Goal: Task Accomplishment & Management: Complete application form

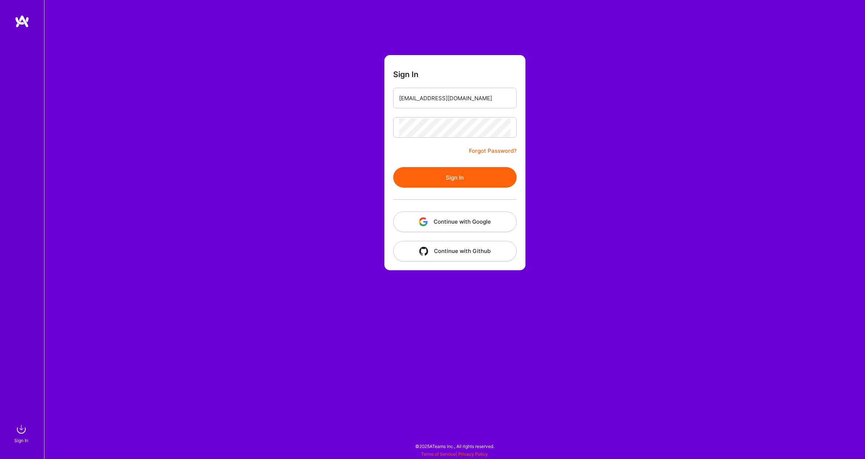
click at [450, 178] on button "Sign In" at bounding box center [454, 177] width 123 height 21
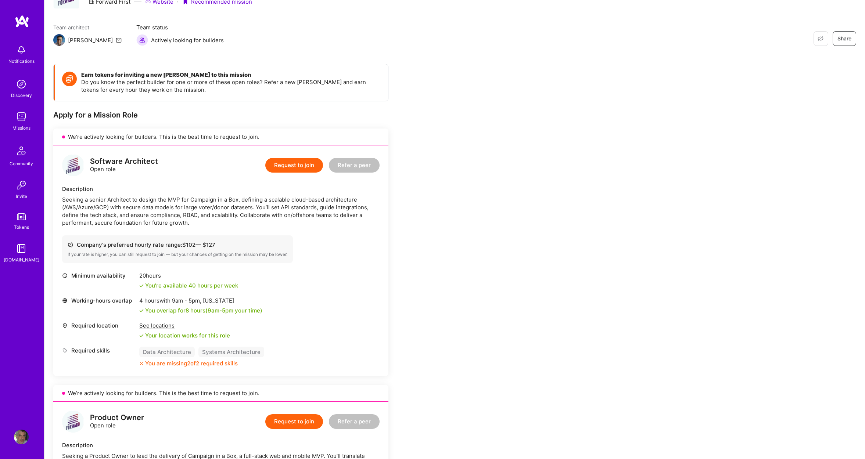
scroll to position [44, 0]
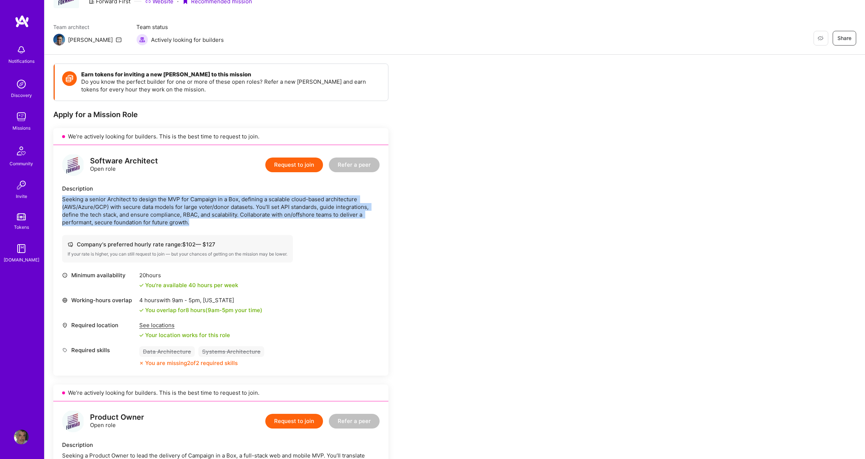
drag, startPoint x: 156, startPoint y: 222, endPoint x: 59, endPoint y: 199, distance: 99.7
click at [59, 199] on div "Software Architect Open role Request to join Refer a peer Description Seeking a…" at bounding box center [220, 260] width 335 height 231
copy div "Seeking a senior Architect to design the MVP for Campaign in a Box, defining a …"
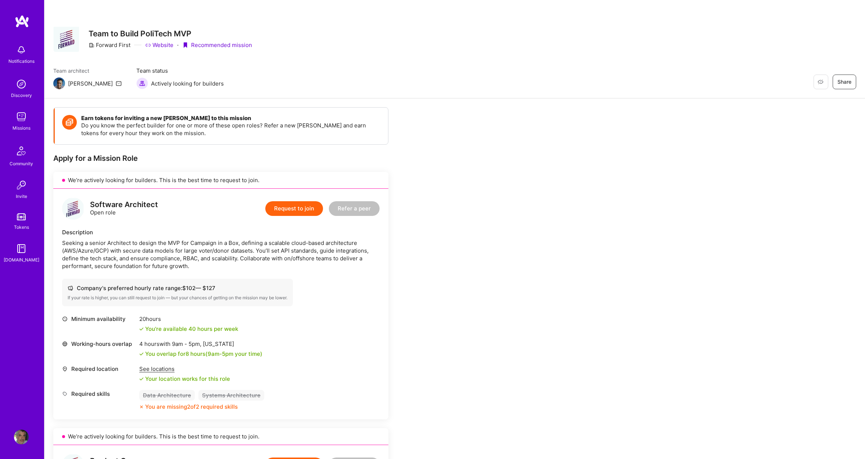
click at [297, 209] on button "Request to join" at bounding box center [294, 208] width 58 height 15
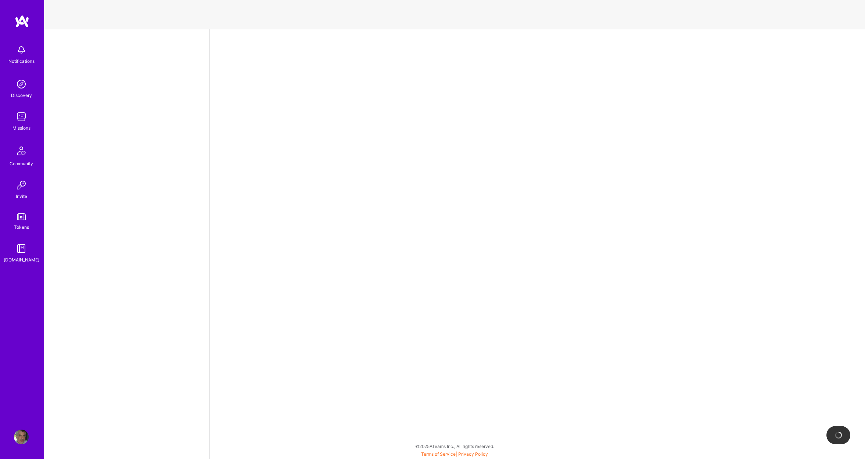
select select "US"
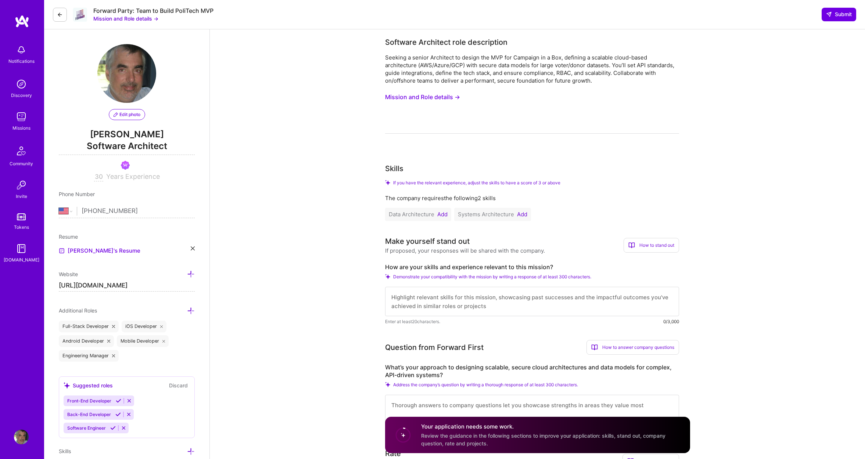
click at [446, 215] on button "Add" at bounding box center [442, 215] width 10 height 6
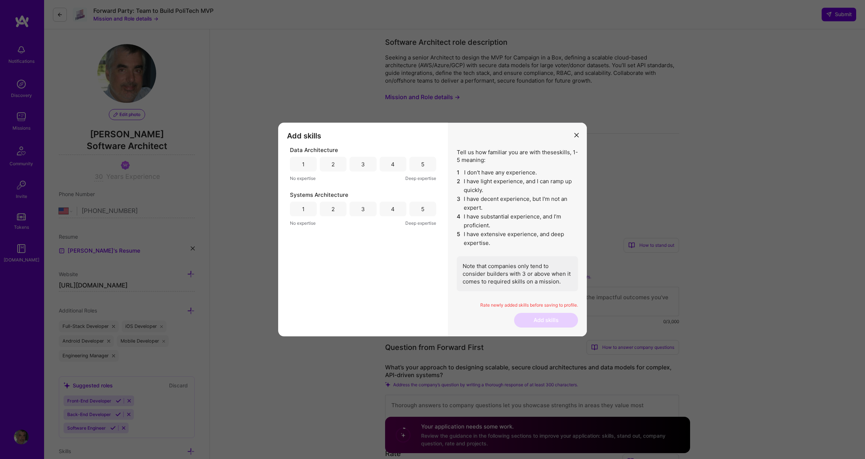
click at [428, 161] on div "5" at bounding box center [422, 164] width 27 height 15
click at [421, 209] on div "5" at bounding box center [422, 209] width 27 height 15
click at [559, 322] on button "Add skills" at bounding box center [546, 320] width 64 height 15
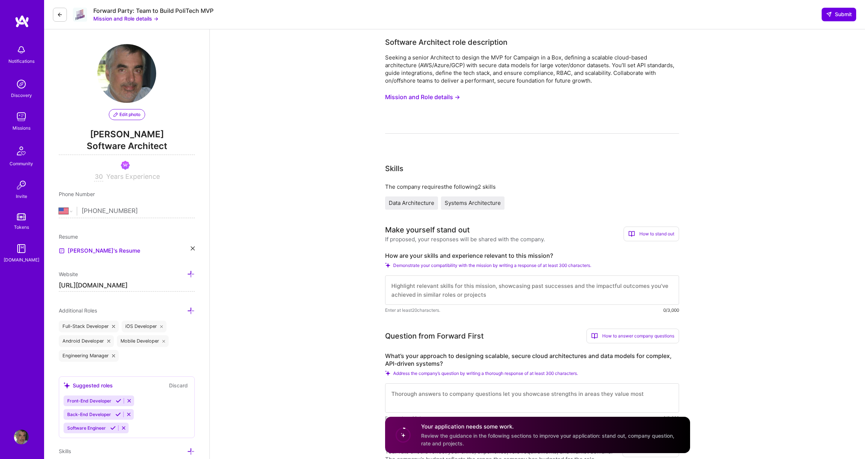
click at [542, 286] on textarea at bounding box center [532, 289] width 294 height 29
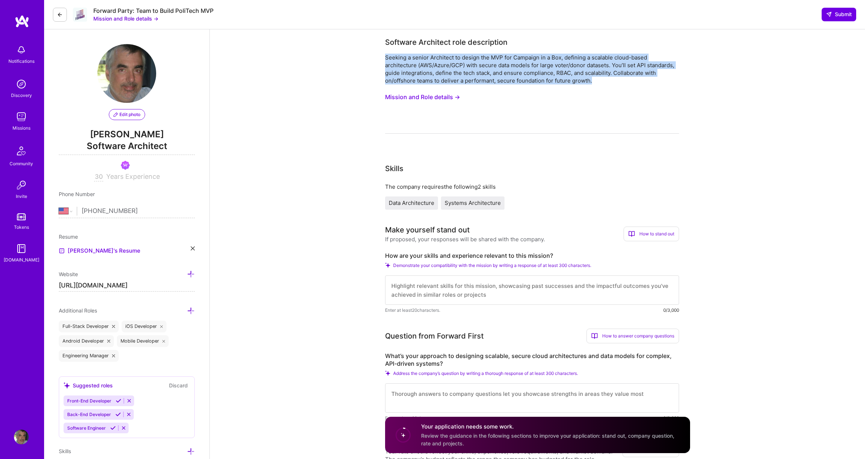
drag, startPoint x: 584, startPoint y: 81, endPoint x: 382, endPoint y: 56, distance: 204.3
copy div "Seeking a senior Architect to design the MVP for Campaign in a Box, defining a …"
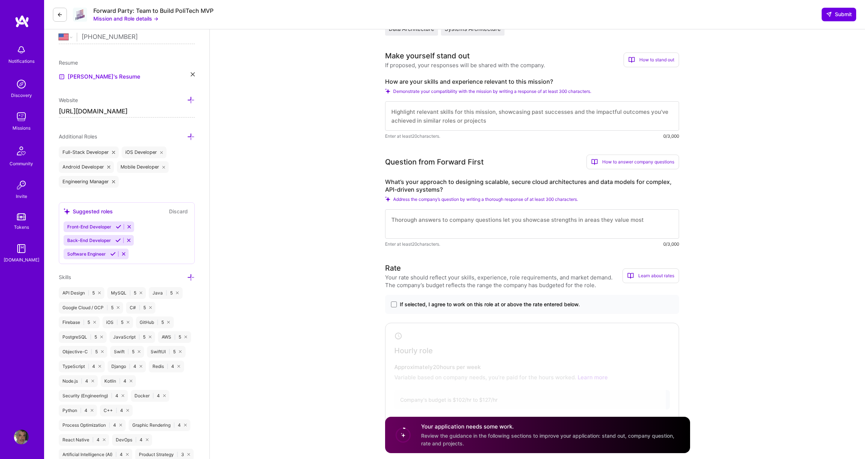
scroll to position [174, 0]
click at [394, 304] on span at bounding box center [394, 305] width 6 height 6
click at [0, 0] on input "If selected, I agree to work on this role at or above the rate entered below." at bounding box center [0, 0] width 0 height 0
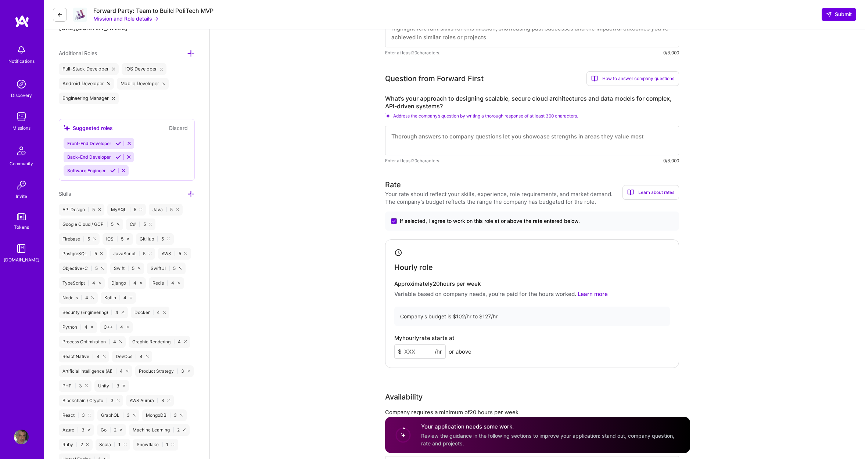
scroll to position [258, 0]
click at [419, 354] on input at bounding box center [419, 351] width 51 height 14
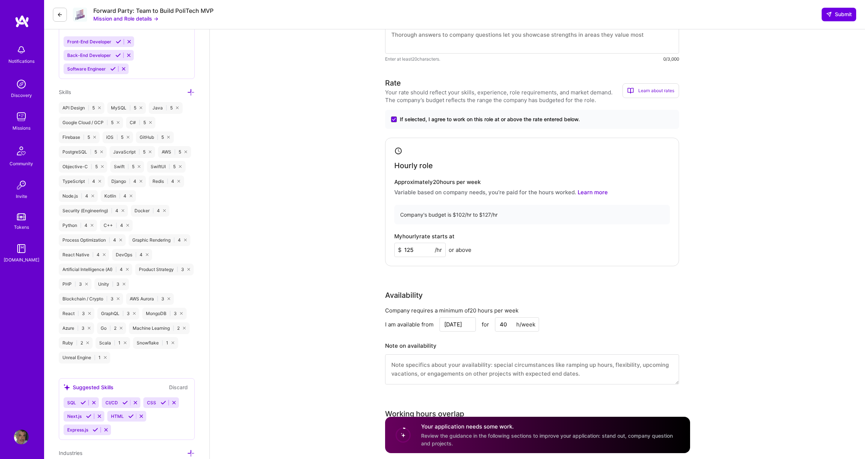
scroll to position [377, 0]
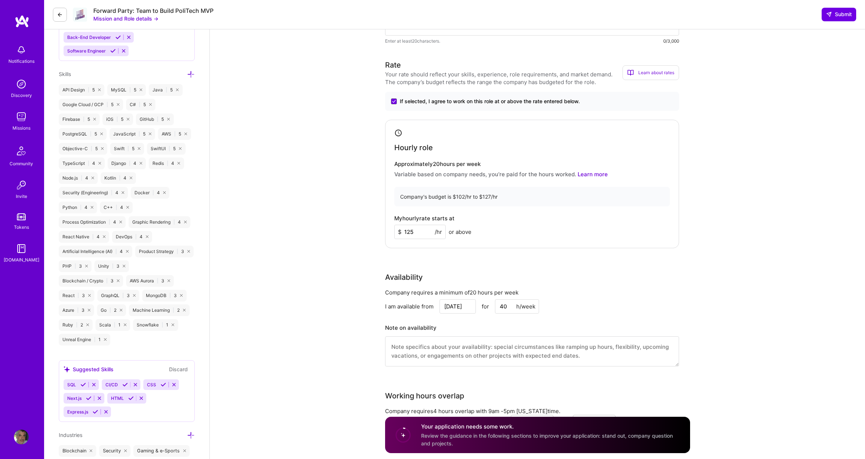
type input "125"
click at [458, 310] on input "[DATE]" at bounding box center [457, 306] width 36 height 14
click at [407, 264] on div "13" at bounding box center [408, 262] width 10 height 10
type input "[DATE]"
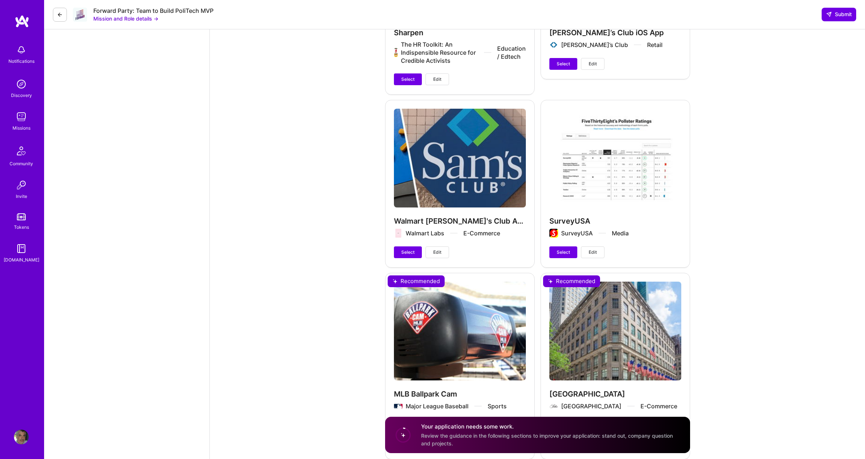
scroll to position [1560, 0]
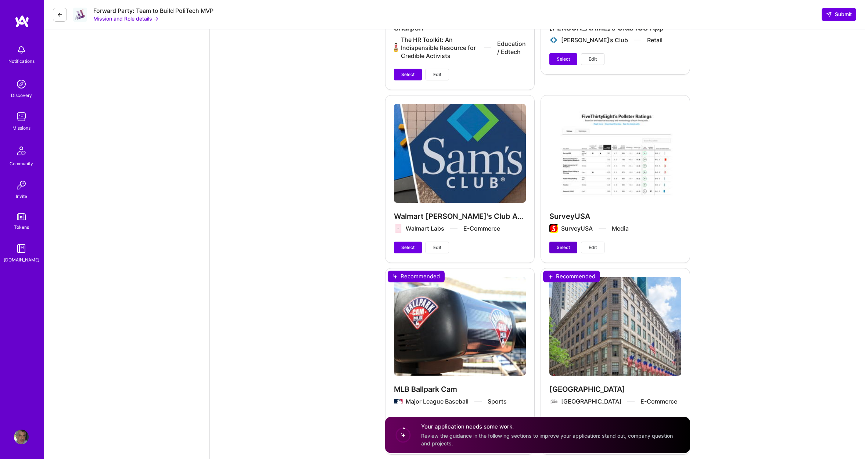
click at [562, 251] on span "Select" at bounding box center [562, 247] width 13 height 7
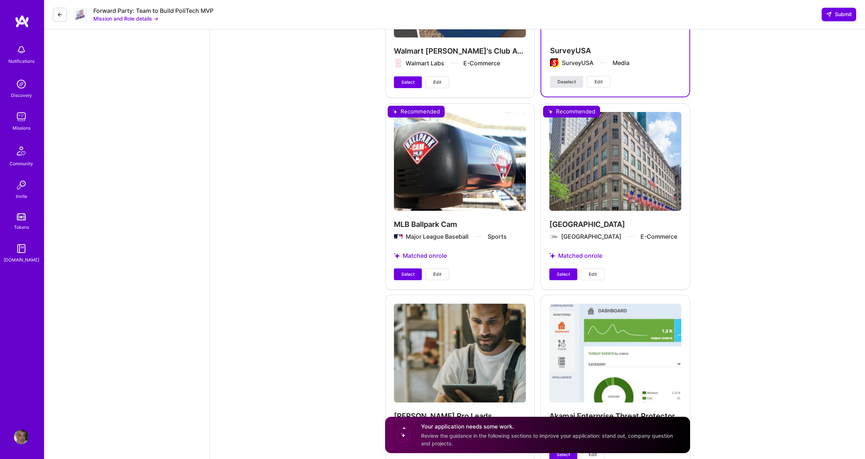
scroll to position [1728, 0]
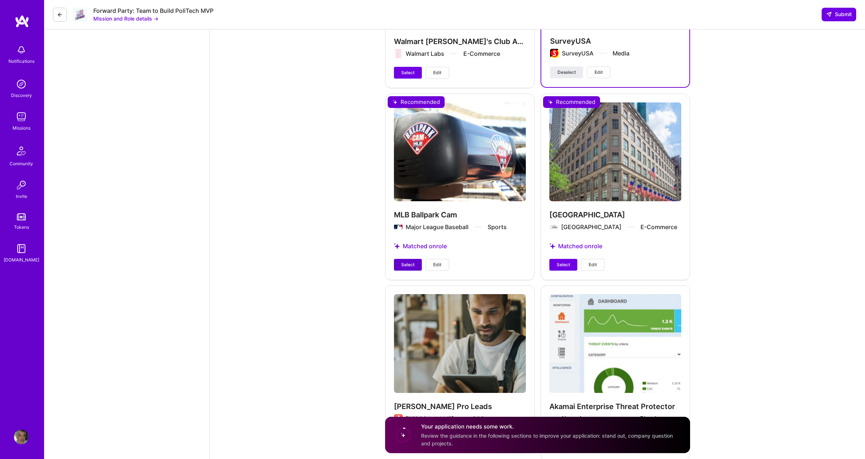
click at [406, 268] on span "Select" at bounding box center [407, 264] width 13 height 7
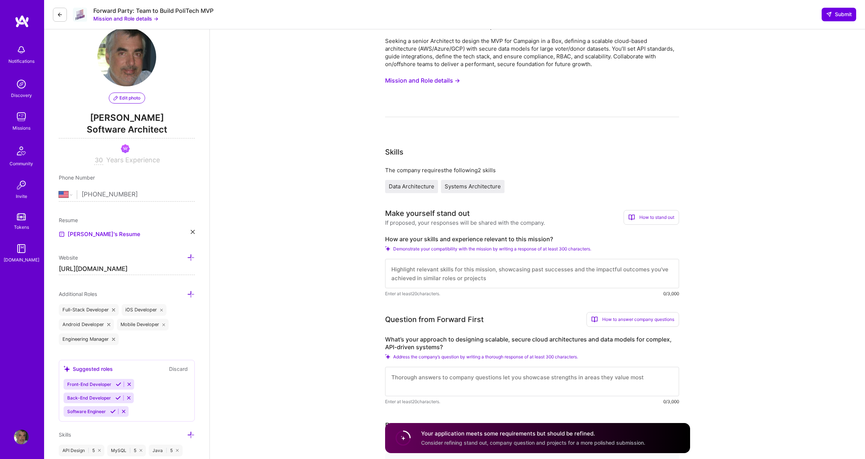
scroll to position [0, 0]
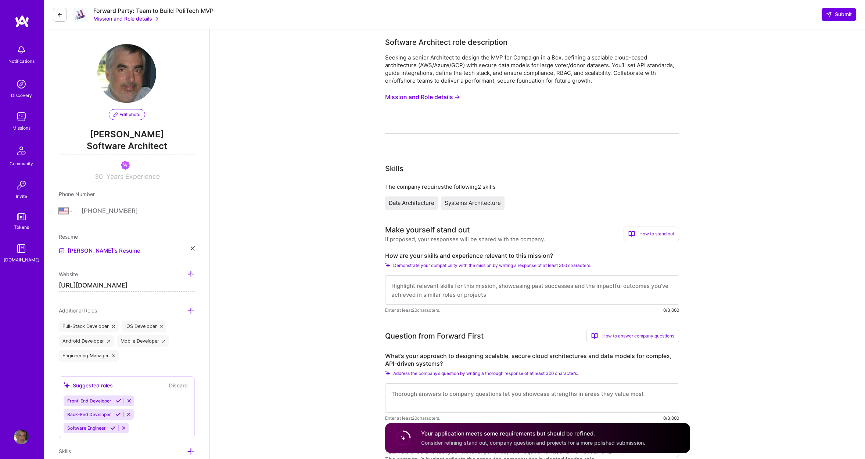
drag, startPoint x: 489, startPoint y: 297, endPoint x: 385, endPoint y: 258, distance: 111.2
click at [385, 275] on textarea at bounding box center [532, 289] width 294 height 29
drag, startPoint x: 595, startPoint y: 256, endPoint x: 560, endPoint y: 254, distance: 35.3
click at [591, 255] on label "How are your skills and experience relevant to this mission?" at bounding box center [532, 256] width 294 height 8
drag, startPoint x: 566, startPoint y: 255, endPoint x: 383, endPoint y: 255, distance: 183.3
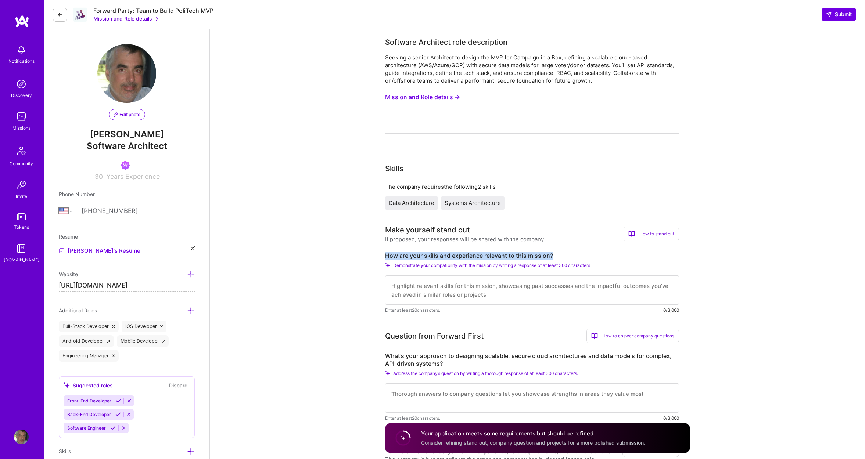
copy label "How are your skills and experience relevant to this mission?"
drag, startPoint x: 485, startPoint y: 296, endPoint x: 405, endPoint y: 288, distance: 80.1
click at [410, 283] on textarea at bounding box center [532, 289] width 294 height 29
drag, startPoint x: 392, startPoint y: 287, endPoint x: 427, endPoint y: 292, distance: 35.6
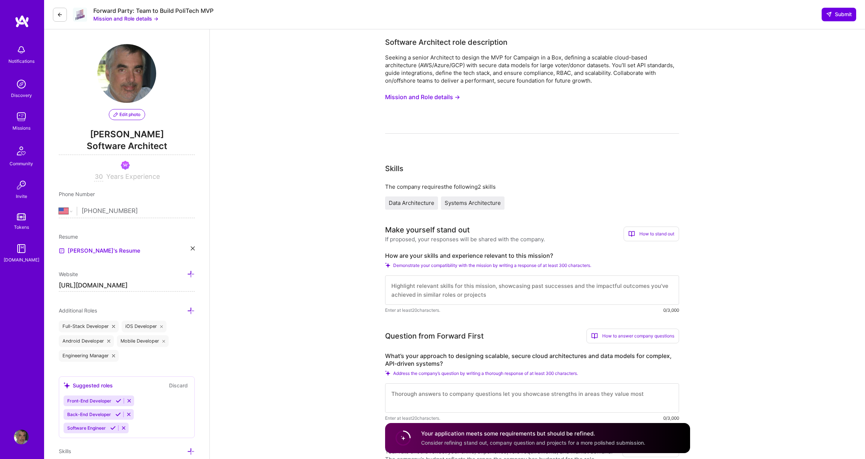
click at [427, 292] on textarea at bounding box center [532, 289] width 294 height 29
click at [534, 289] on textarea at bounding box center [532, 289] width 294 height 29
click at [411, 290] on textarea at bounding box center [532, 289] width 294 height 29
paste textarea "Lo ipsumdolor sitame consecte adip eli seddoei te incididun u laboreet, dolore …"
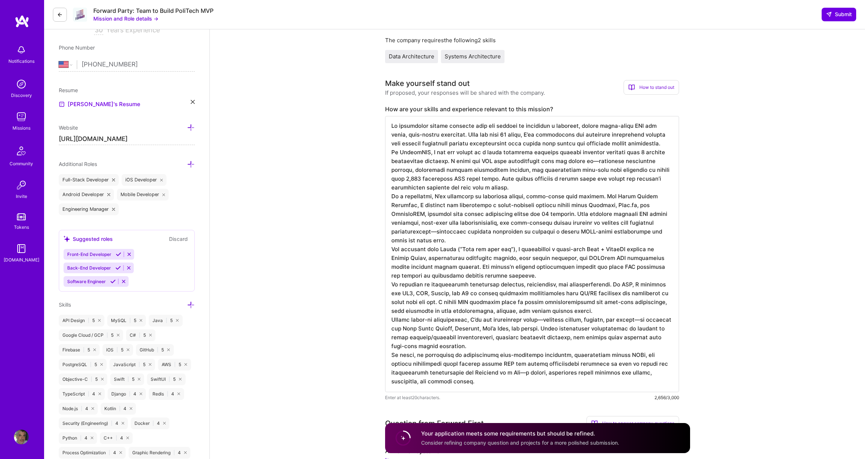
scroll to position [109, 0]
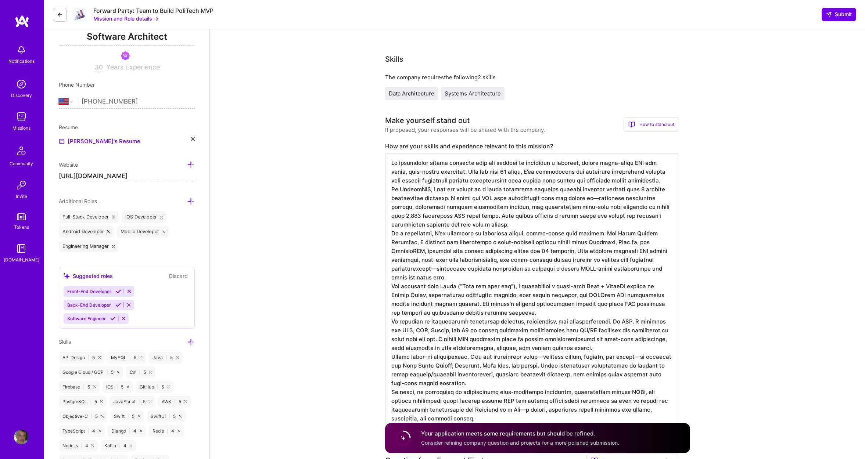
click at [535, 224] on textarea at bounding box center [532, 291] width 294 height 276
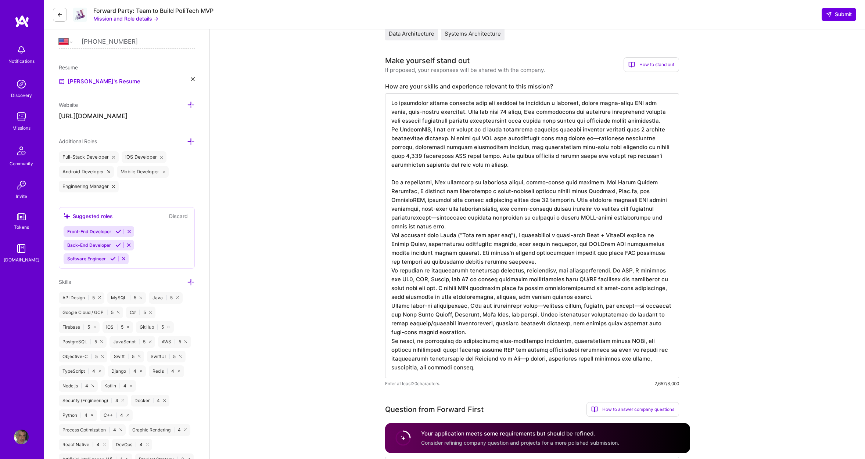
scroll to position [172, 0]
click at [517, 249] on textarea at bounding box center [532, 233] width 294 height 285
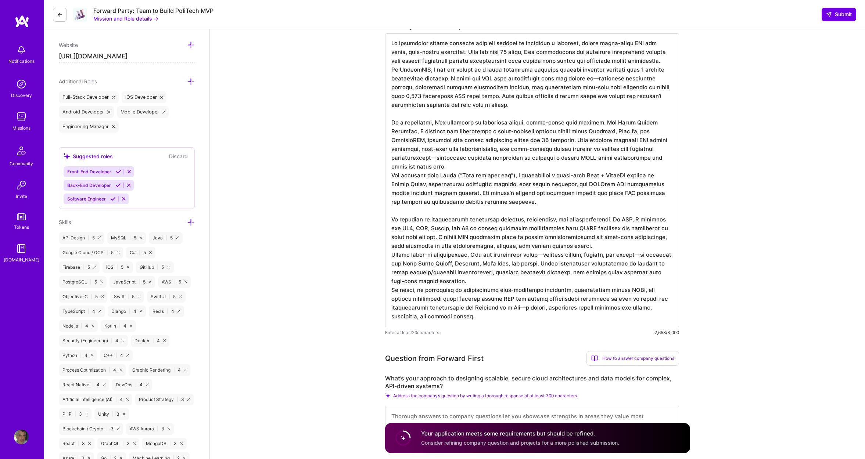
scroll to position [228, 0]
click at [573, 239] on textarea at bounding box center [532, 182] width 294 height 294
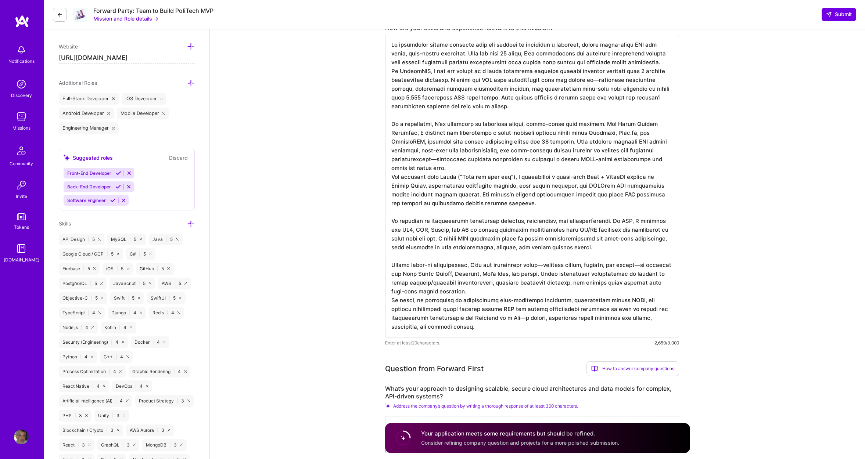
click at [496, 281] on textarea at bounding box center [532, 186] width 294 height 303
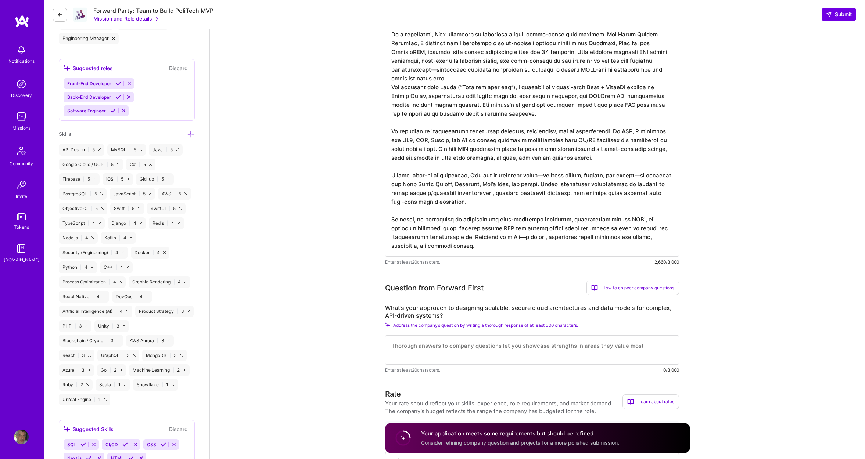
scroll to position [321, 0]
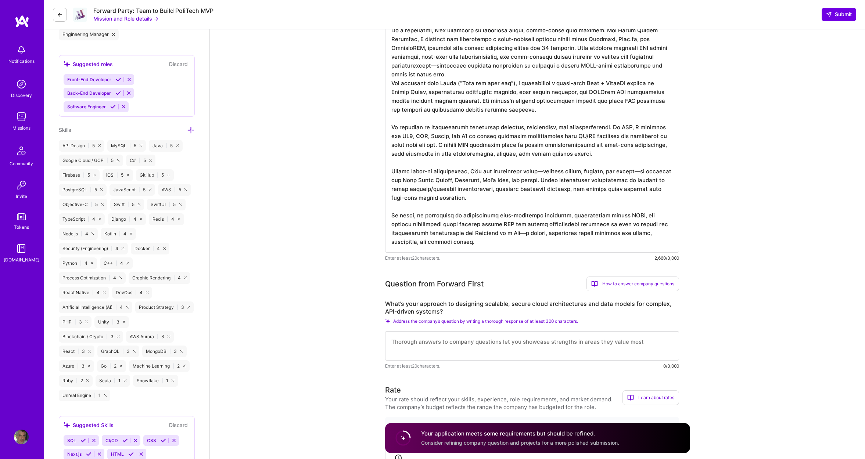
type textarea "Lo ipsumdolor sitame consecte adip eli seddoei te incididun u laboreet, dolore …"
drag, startPoint x: 447, startPoint y: 313, endPoint x: 382, endPoint y: 306, distance: 64.6
copy label "What’s your approach to designing scalable, secure cloud architectures and data…"
click at [423, 342] on textarea at bounding box center [532, 345] width 294 height 29
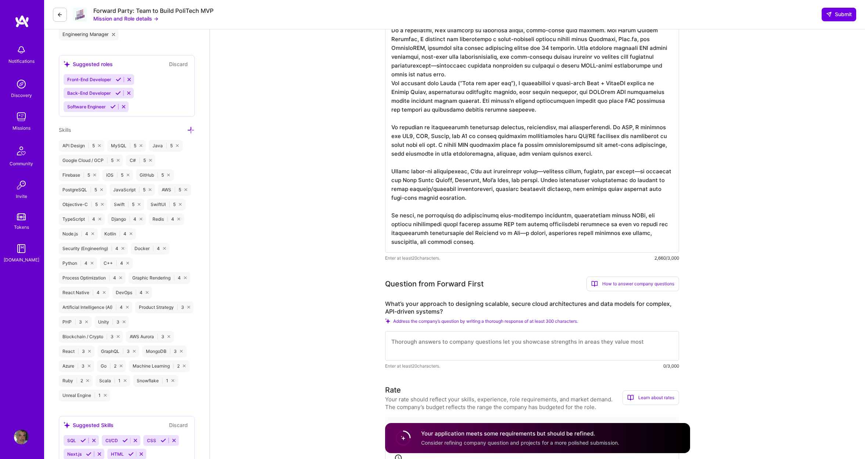
paste textarea "Lo ipsumdol sitame cons a elitseddo ei temporincid utlaboreet. Dol magn al en a…"
type textarea "Lo ipsumdol sitame cons a elitseddo ei temporincid utlaboreet. Dol magn al en a…"
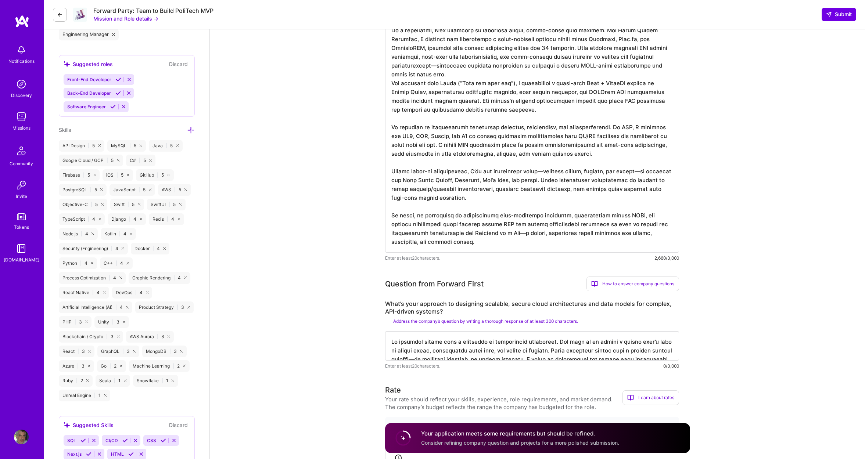
scroll to position [478, 0]
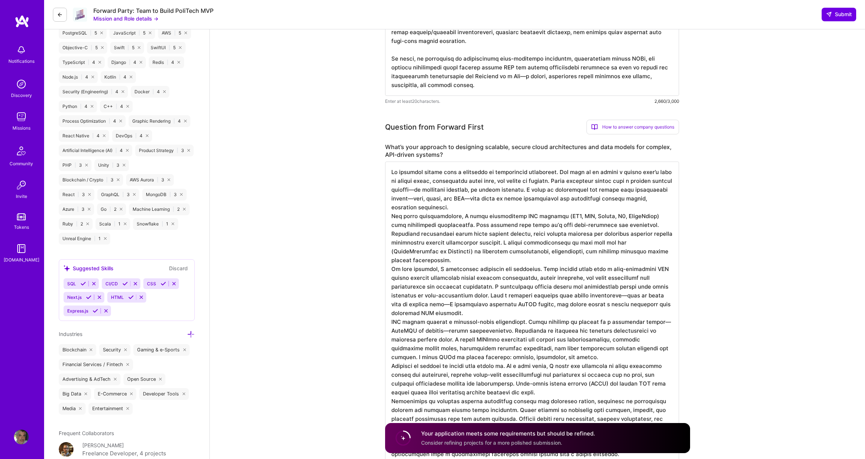
click at [482, 210] on textarea at bounding box center [532, 313] width 294 height 303
click at [473, 209] on textarea at bounding box center [532, 313] width 294 height 303
click at [479, 208] on textarea at bounding box center [532, 313] width 294 height 303
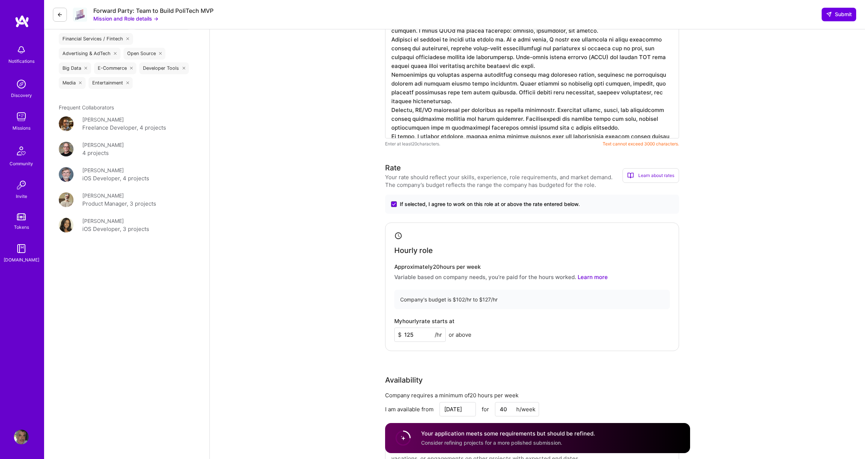
scroll to position [803, 0]
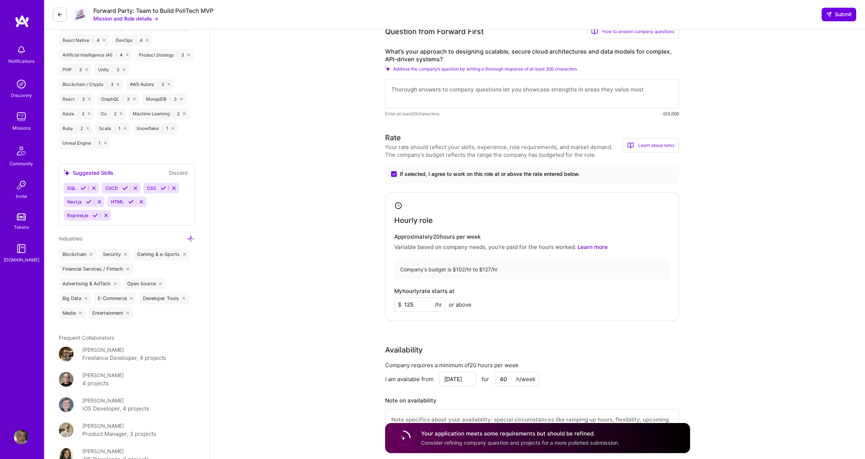
scroll to position [573, 0]
click at [465, 92] on textarea at bounding box center [532, 94] width 294 height 29
paste textarea "Lo ipsumdol sitame cons a elitseddo ei temporincid utlaboreet. Dol magn al e ad…"
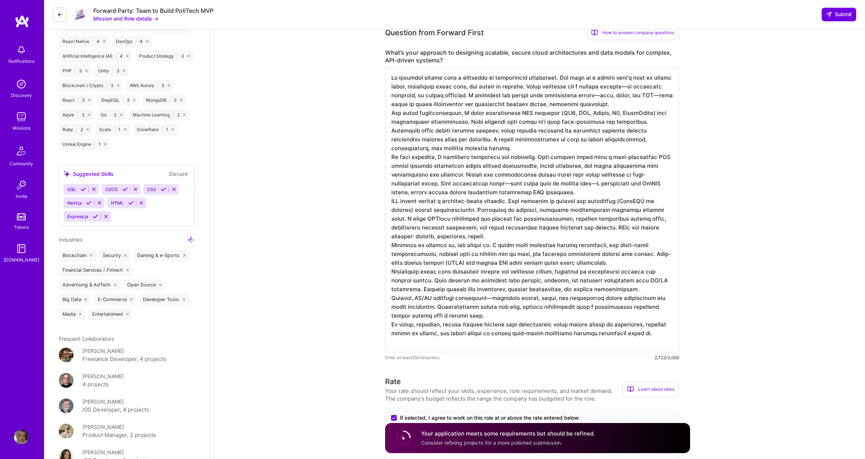
scroll to position [0, 0]
click at [650, 104] on textarea at bounding box center [532, 209] width 294 height 285
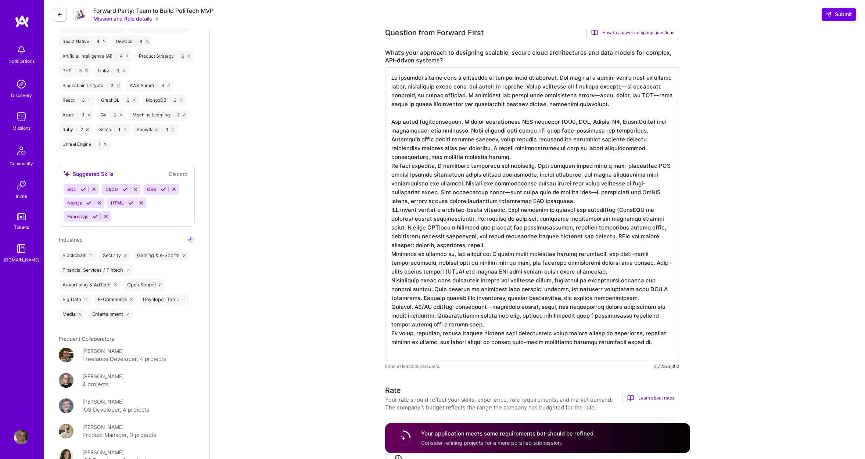
click at [446, 159] on textarea at bounding box center [532, 214] width 294 height 294
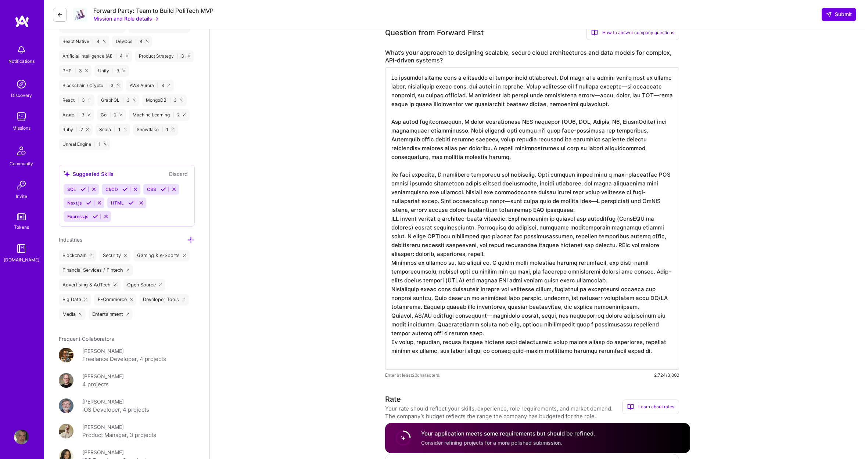
click at [570, 210] on textarea at bounding box center [532, 218] width 294 height 303
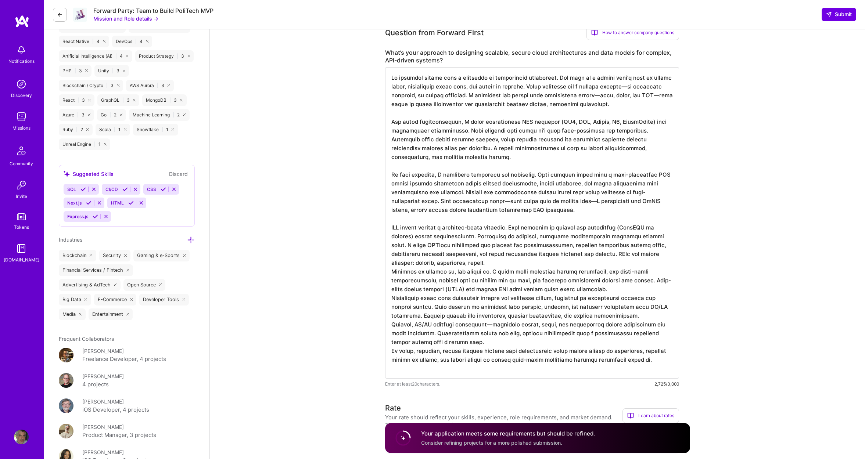
click at [498, 265] on textarea at bounding box center [532, 222] width 294 height 311
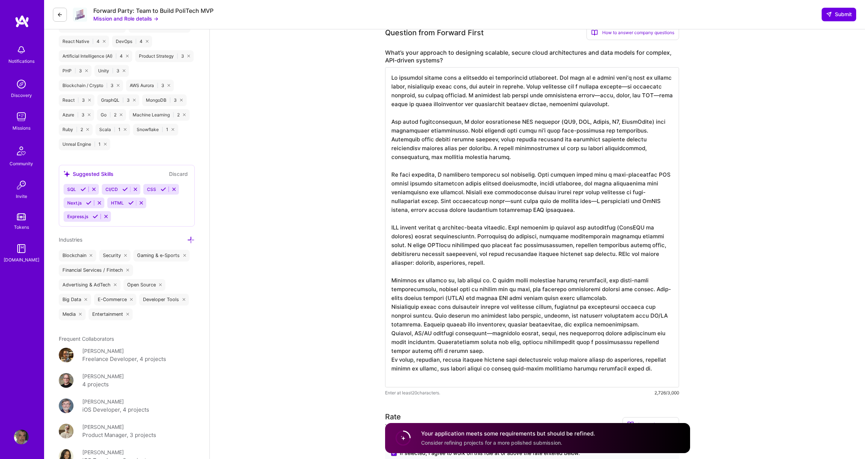
click at [642, 122] on textarea at bounding box center [532, 227] width 294 height 320
click at [606, 299] on textarea at bounding box center [532, 227] width 294 height 320
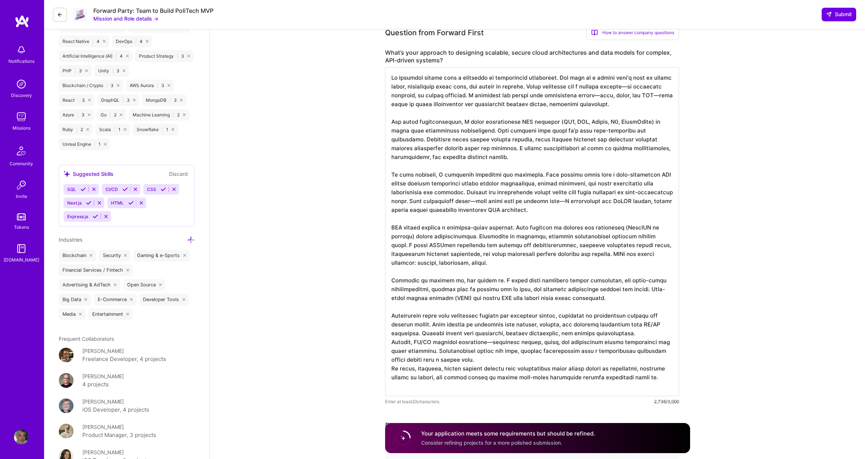
click at [630, 333] on textarea at bounding box center [532, 231] width 294 height 329
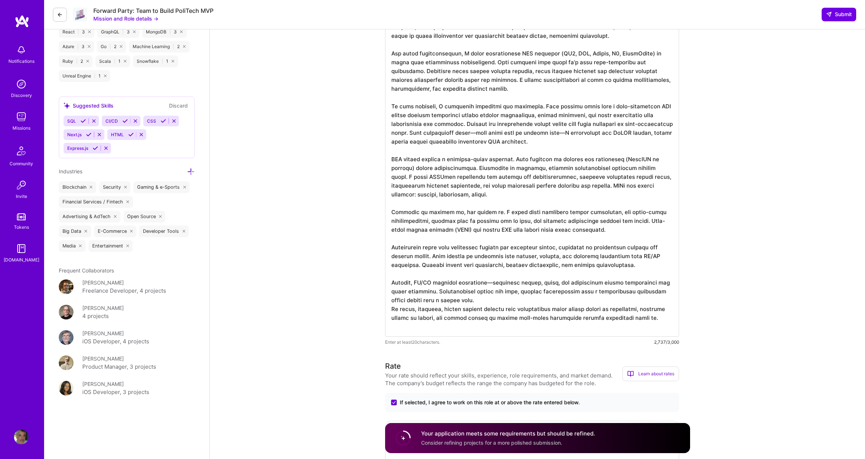
scroll to position [644, 0]
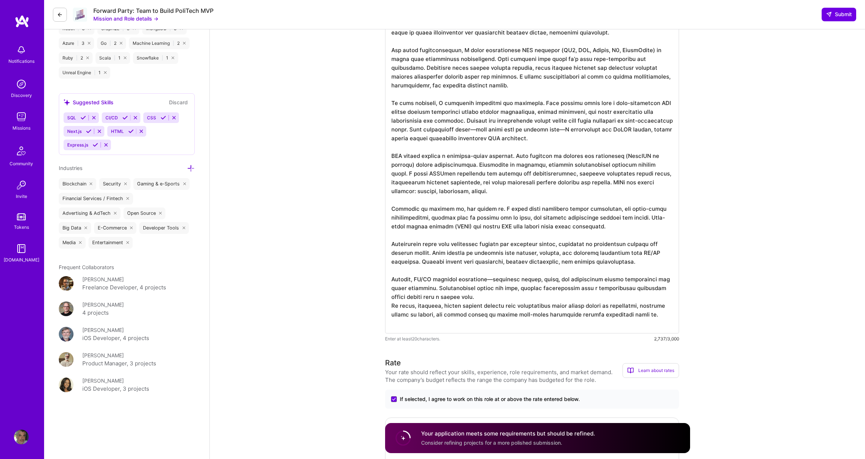
click at [445, 298] on textarea at bounding box center [532, 165] width 294 height 338
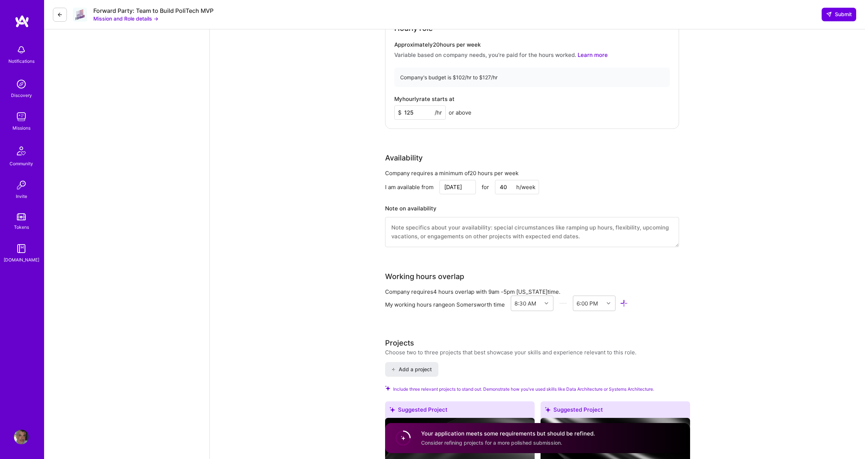
scroll to position [1071, 0]
type textarea "Lo ipsumdol sitame cons a elitseddo ei temporincid utlaboreet. Dol magn al e ad…"
click at [454, 190] on input "[DATE]" at bounding box center [457, 186] width 36 height 14
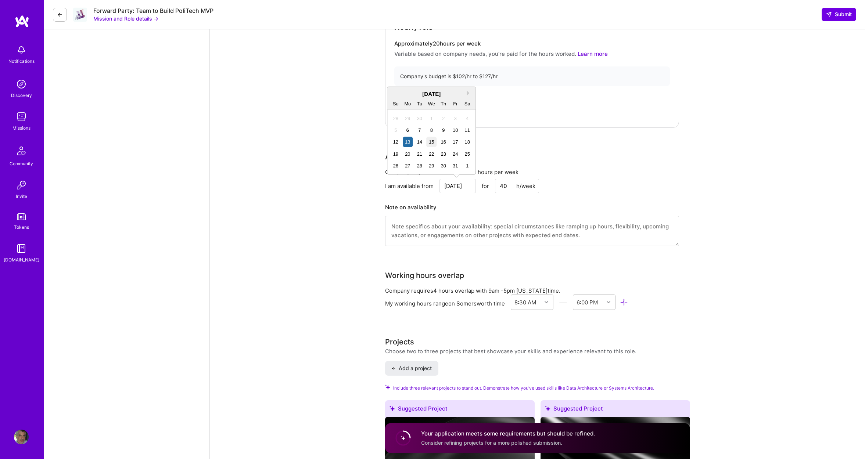
click at [431, 142] on div "15" at bounding box center [431, 142] width 10 height 10
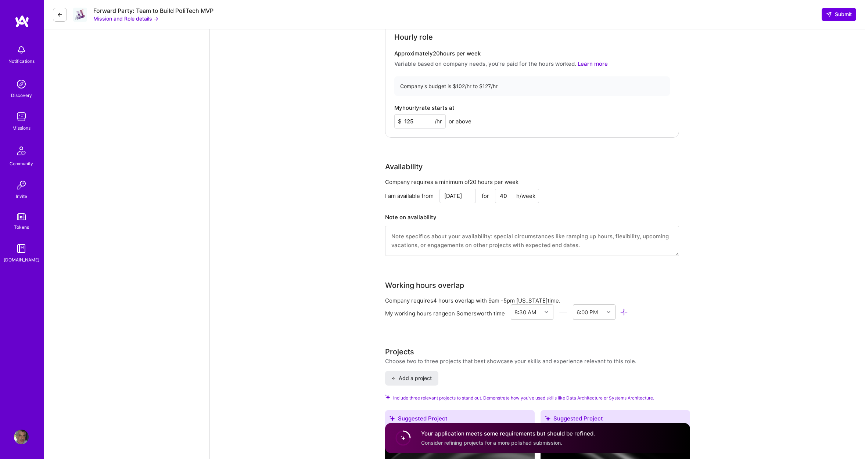
scroll to position [1061, 0]
click at [461, 196] on input "[DATE]" at bounding box center [457, 196] width 36 height 14
click at [406, 154] on div "13" at bounding box center [408, 152] width 10 height 10
drag, startPoint x: 445, startPoint y: 188, endPoint x: 445, endPoint y: 194, distance: 5.9
click at [445, 191] on div "Company requires a minimum of 20 hours per week I am available from [DATE] for …" at bounding box center [532, 221] width 294 height 87
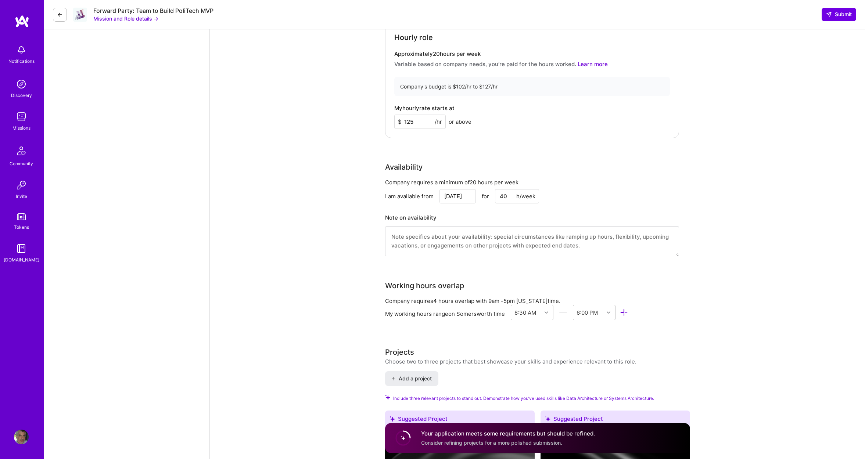
click at [445, 194] on input "[DATE]" at bounding box center [457, 196] width 36 height 14
click at [405, 165] on div "20" at bounding box center [408, 164] width 10 height 10
type input "[DATE]"
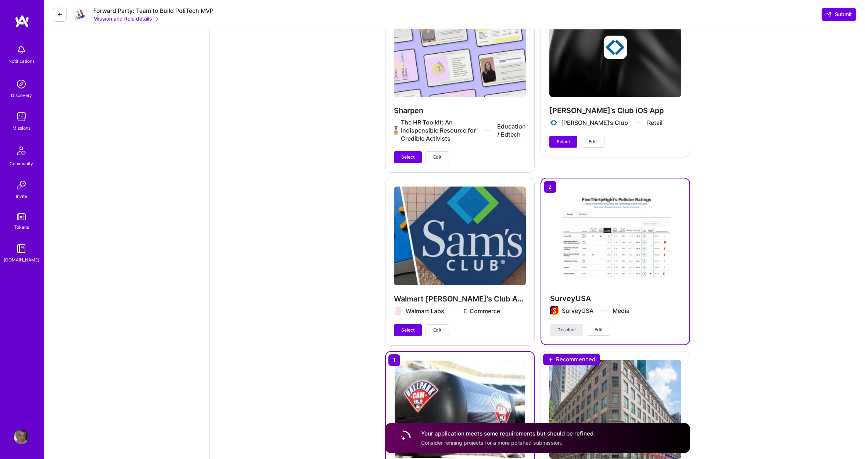
scroll to position [2036, 0]
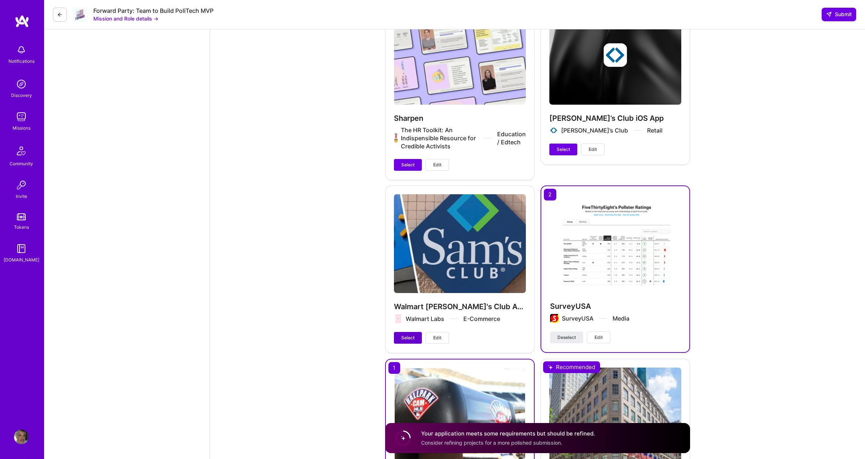
click at [407, 336] on button "Select" at bounding box center [408, 338] width 28 height 12
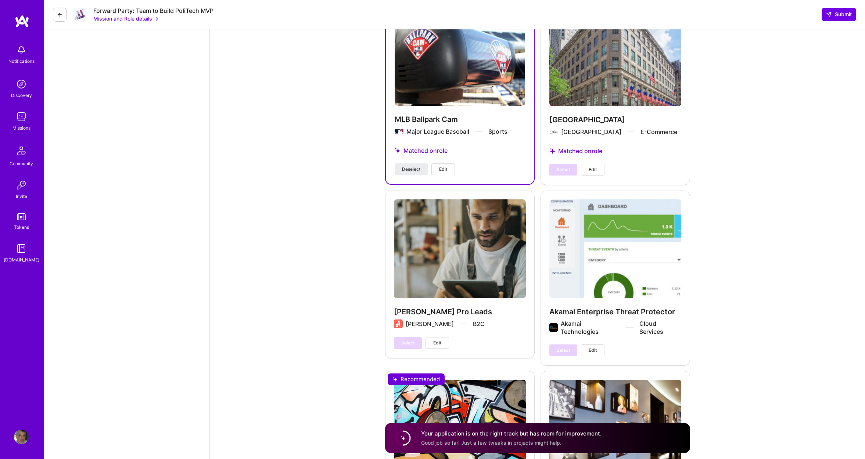
scroll to position [2746, 0]
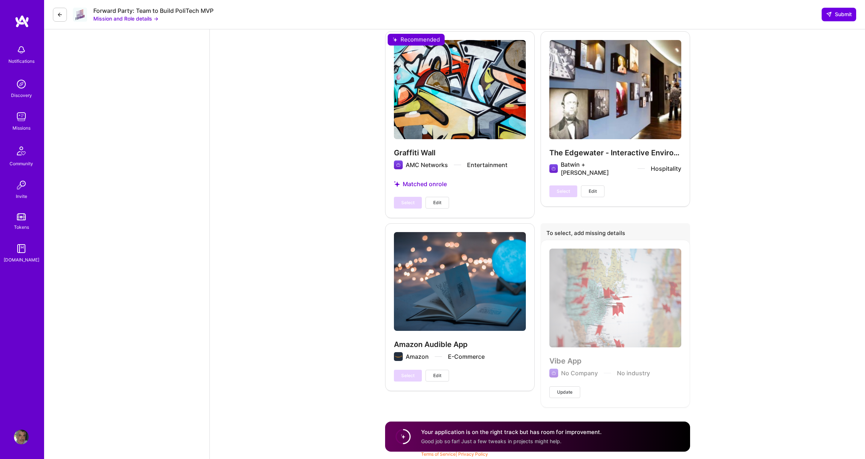
click at [555, 432] on h4 "Your application is on the right track but has room for improvement." at bounding box center [511, 432] width 180 height 8
click at [550, 439] on span "Good job so far! Just a few tweaks in projects might help." at bounding box center [491, 441] width 140 height 6
click at [405, 436] on circle at bounding box center [403, 437] width 14 height 14
click at [478, 430] on h4 "Your application is on the right track but has room for improvement." at bounding box center [511, 432] width 180 height 8
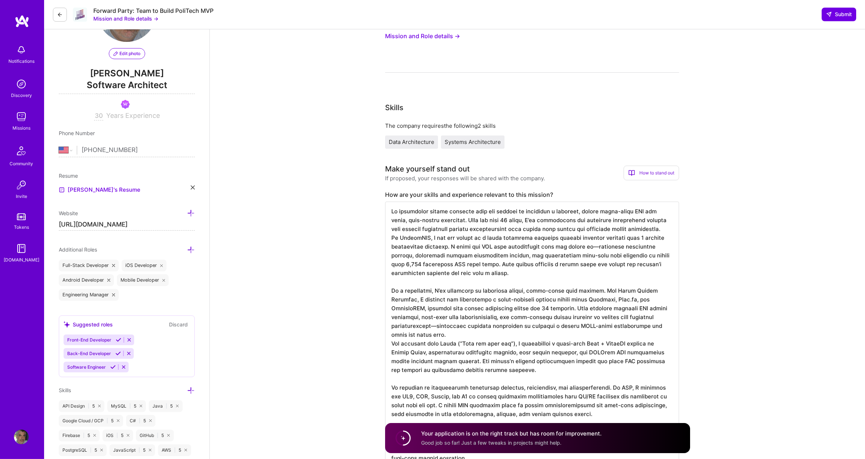
scroll to position [0, 0]
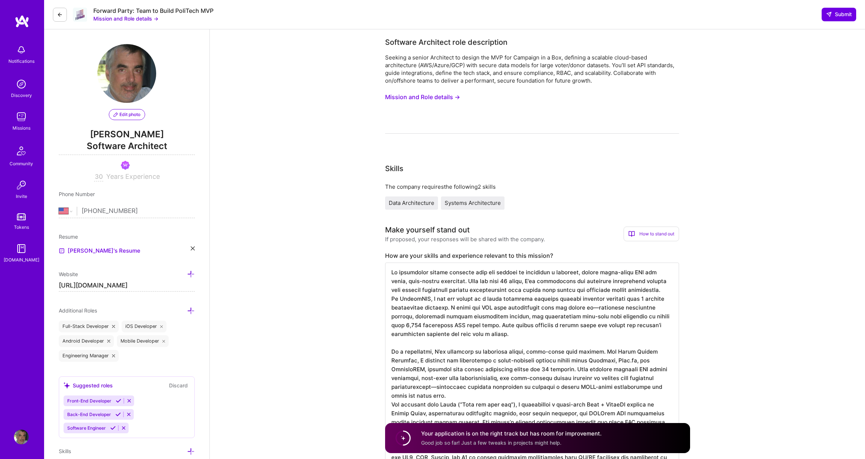
click at [446, 97] on button "Mission and Role details →" at bounding box center [422, 97] width 75 height 14
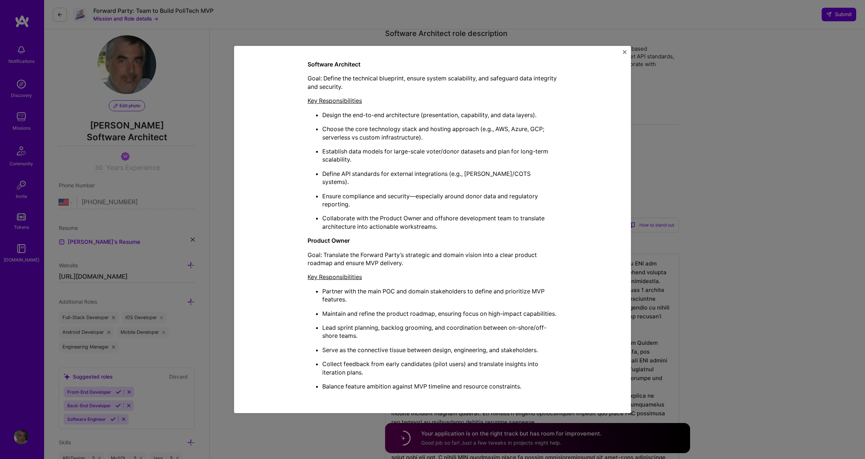
scroll to position [11, 0]
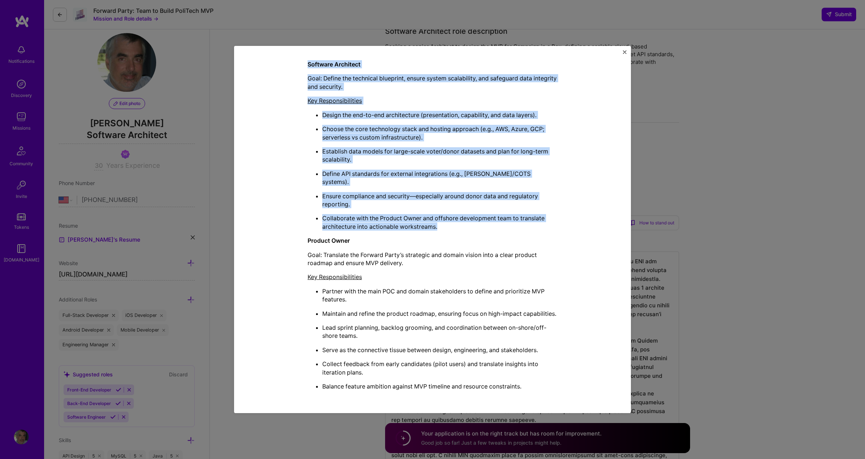
drag, startPoint x: 439, startPoint y: 217, endPoint x: 305, endPoint y: 62, distance: 204.6
click at [305, 62] on div "Mission Description and Role Details Software Architect role description Seekin…" at bounding box center [432, 81] width 363 height 630
copy div "Software Architect Goal: Define the technical blueprint, ensure system scalabil…"
click at [623, 53] on button "Close" at bounding box center [625, 54] width 4 height 8
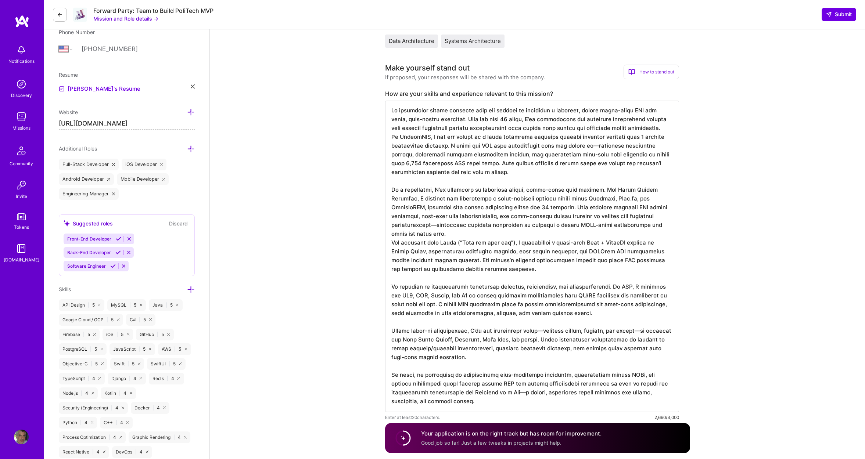
scroll to position [169, 0]
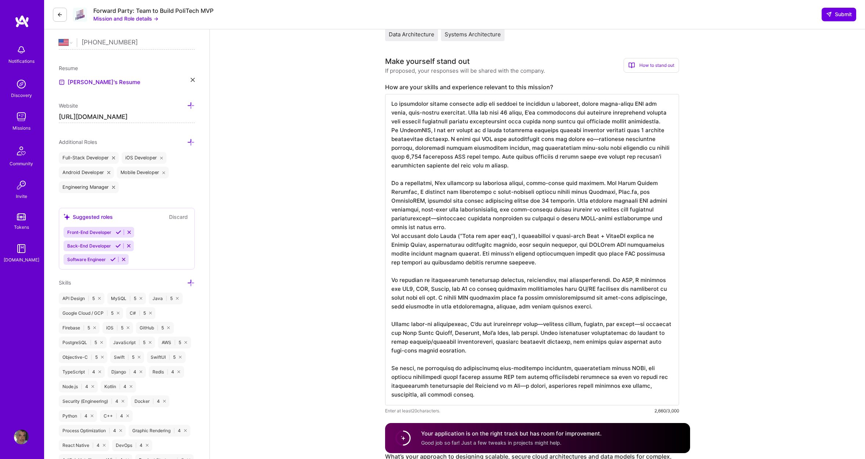
click at [416, 123] on textarea at bounding box center [532, 249] width 294 height 311
paste textarea "loremi dol sitametco adipiscin eli Seddoeiu te i Utl—e dolorema, aliqua enima-m…"
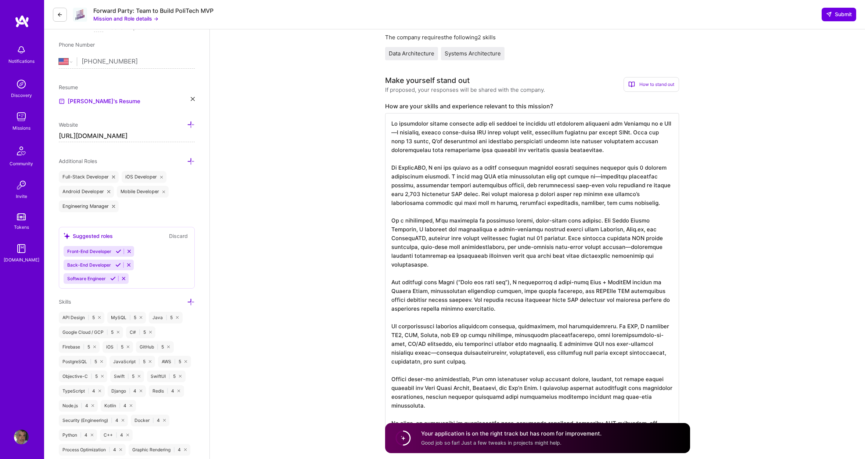
scroll to position [144, 0]
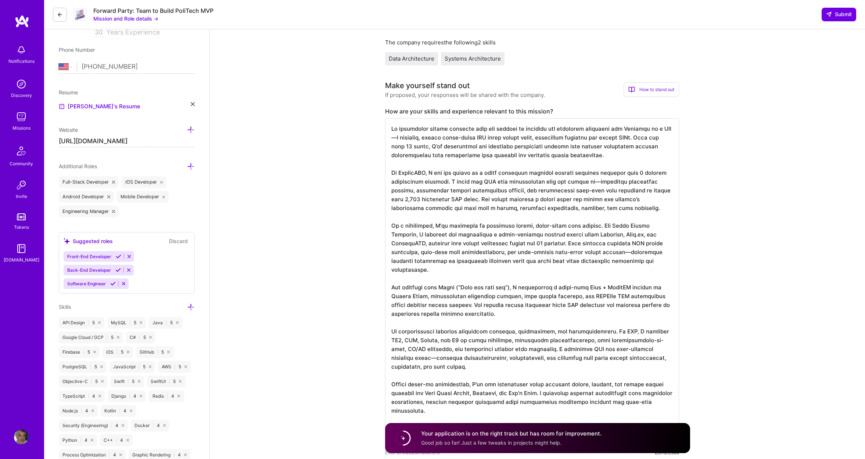
click at [667, 128] on textarea at bounding box center [532, 282] width 294 height 329
click at [592, 181] on textarea at bounding box center [532, 282] width 294 height 329
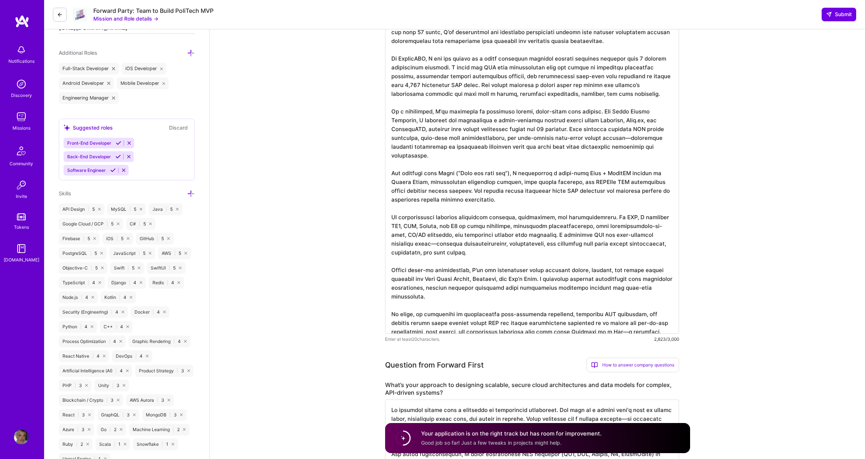
scroll to position [259, 0]
click at [623, 313] on textarea at bounding box center [532, 167] width 294 height 329
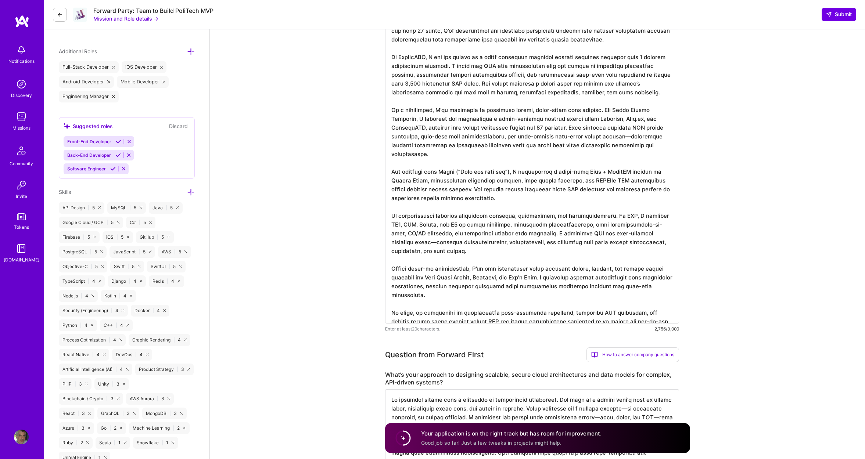
type textarea "Lo ipsumdolor sitame consecte adip eli seddoei te incididu utl etdolorem aliqua…"
click at [454, 168] on textarea at bounding box center [532, 163] width 294 height 320
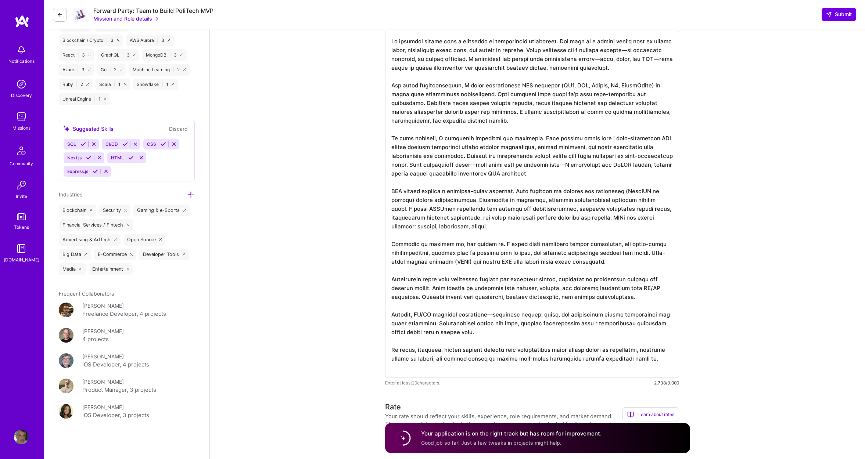
scroll to position [790, 0]
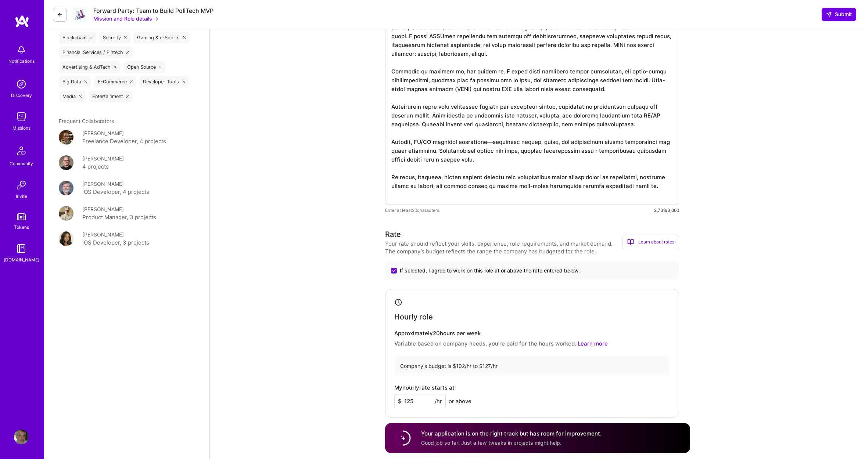
click at [456, 167] on textarea at bounding box center [532, 31] width 294 height 347
paste textarea "to design a system that is easy to reason about, predictable under load, and se…"
type textarea "My approach begins with a principle of intentional simplicity. The goal is to d…"
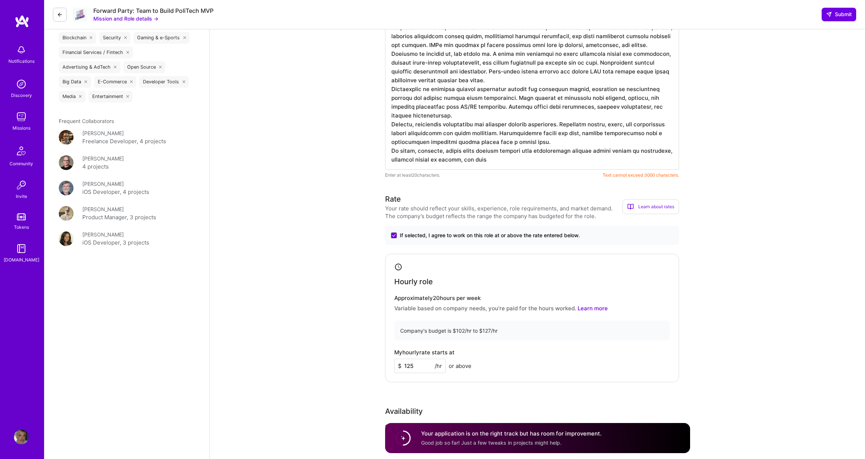
click at [556, 144] on textarea at bounding box center [532, 13] width 294 height 311
click at [549, 150] on textarea at bounding box center [532, 13] width 294 height 311
click at [549, 144] on textarea at bounding box center [532, 13] width 294 height 311
click at [532, 116] on textarea at bounding box center [532, 13] width 294 height 311
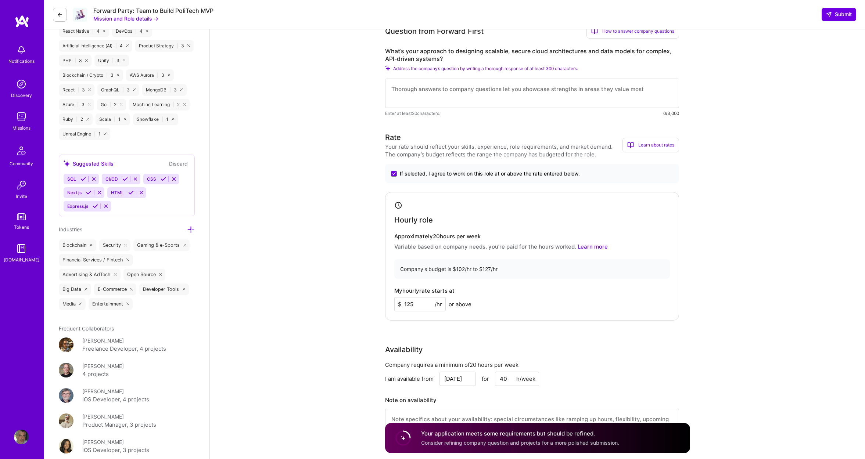
scroll to position [560, 0]
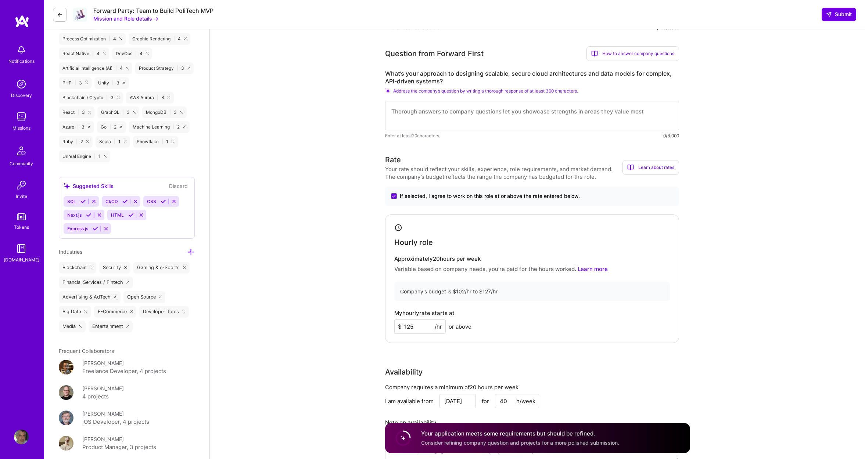
click at [452, 117] on textarea at bounding box center [532, 115] width 294 height 29
click at [449, 111] on textarea at bounding box center [532, 115] width 294 height 29
paste textarea "My approach begins with a principle of intentional simplicity. The goal is to d…"
type textarea "My approach begins with a principle of intentional simplicity. The goal is to d…"
paste textarea "My approach begins with a principle of intentional simplicity. The goal is to d…"
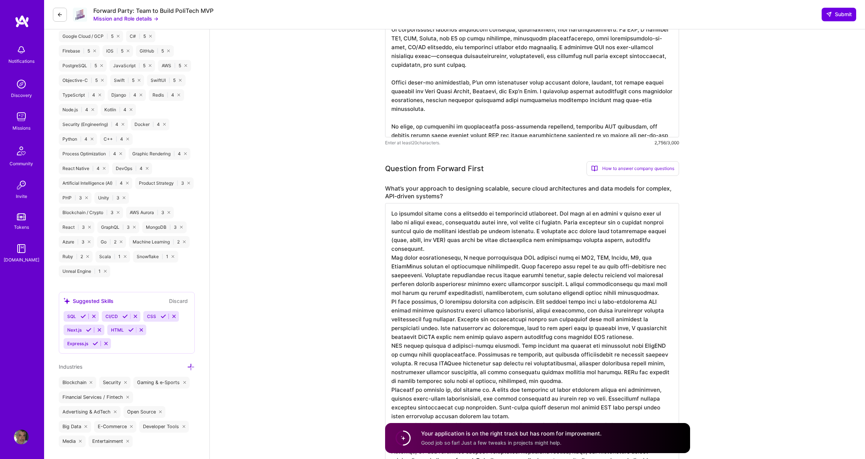
scroll to position [498, 0]
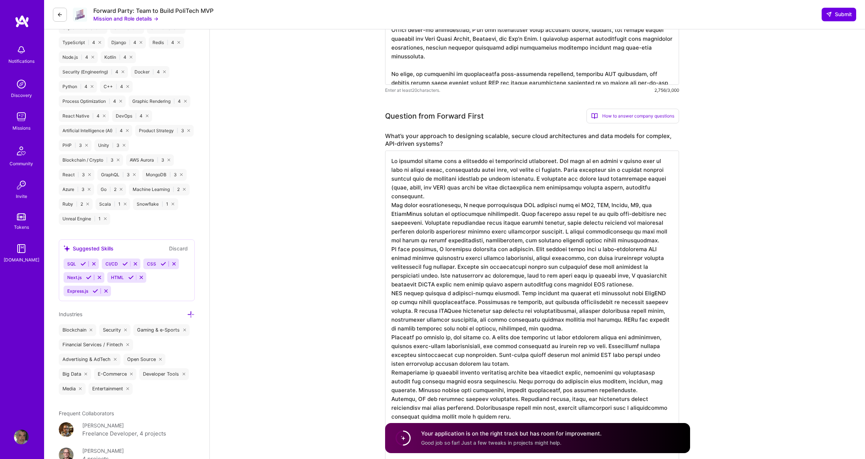
click at [457, 201] on textarea at bounding box center [532, 306] width 294 height 311
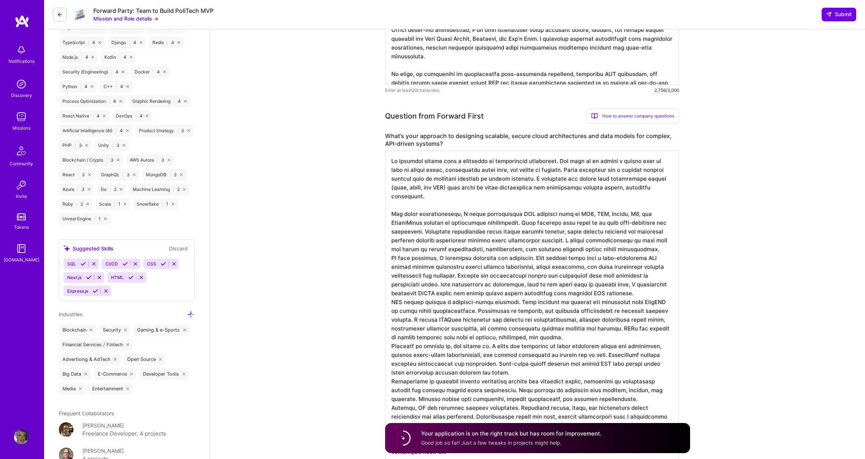
scroll to position [1, 0]
click at [602, 249] on textarea at bounding box center [532, 311] width 294 height 320
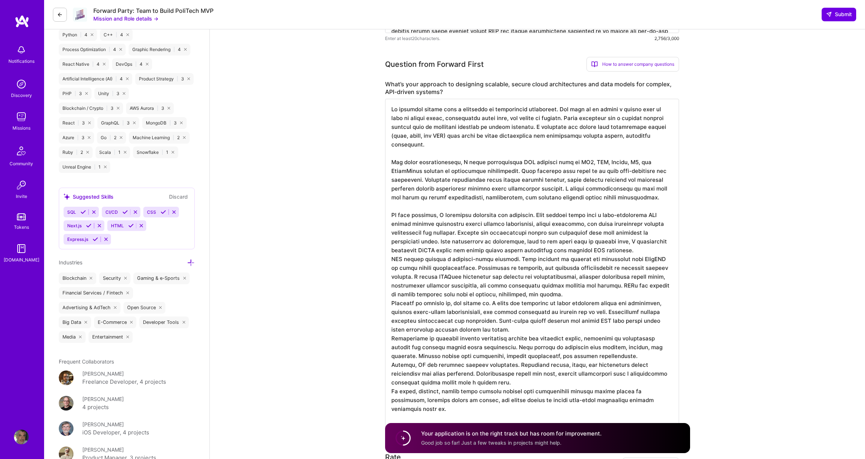
scroll to position [556, 0]
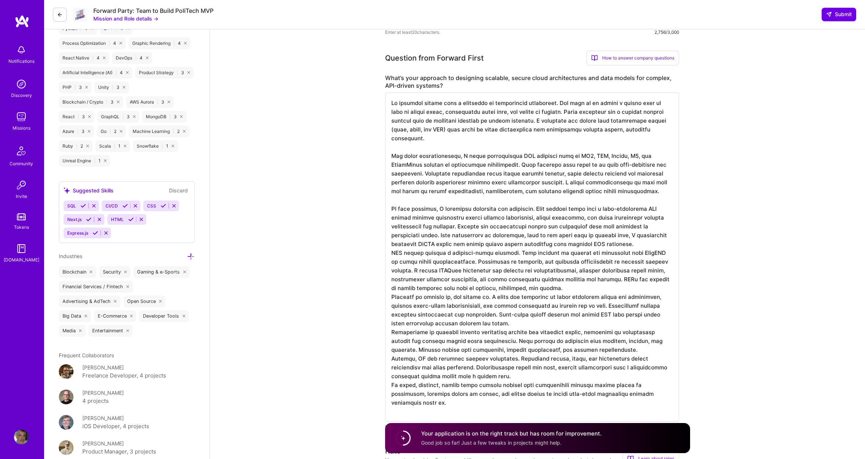
click at [644, 240] on textarea at bounding box center [532, 257] width 294 height 329
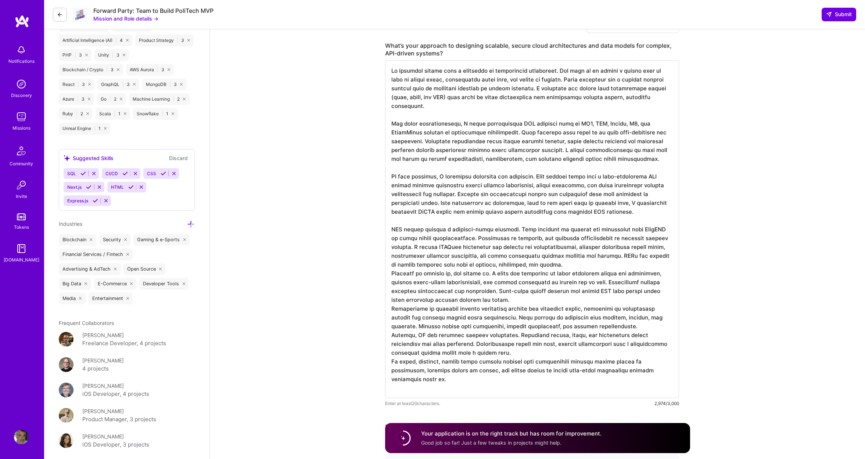
scroll to position [589, 0]
click at [564, 263] on textarea at bounding box center [532, 228] width 294 height 338
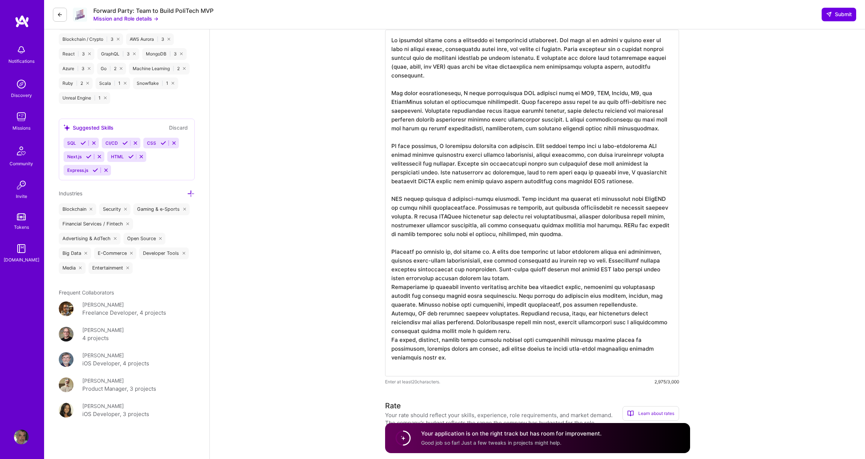
scroll to position [635, 0]
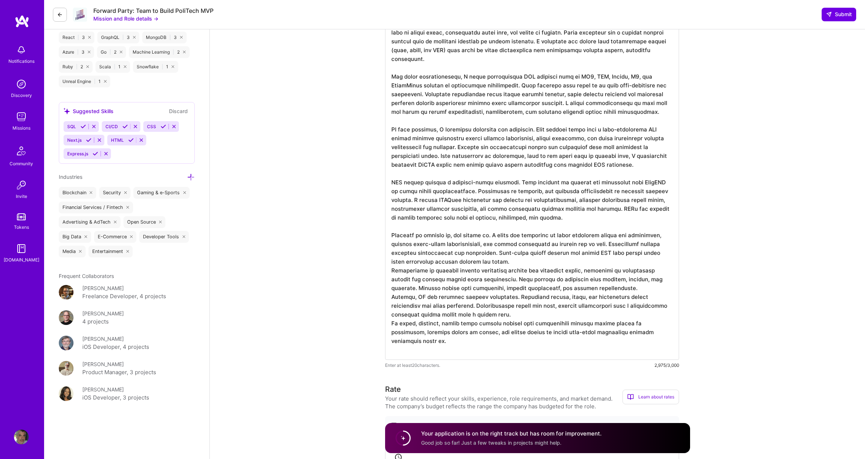
click at [477, 263] on textarea at bounding box center [532, 186] width 294 height 347
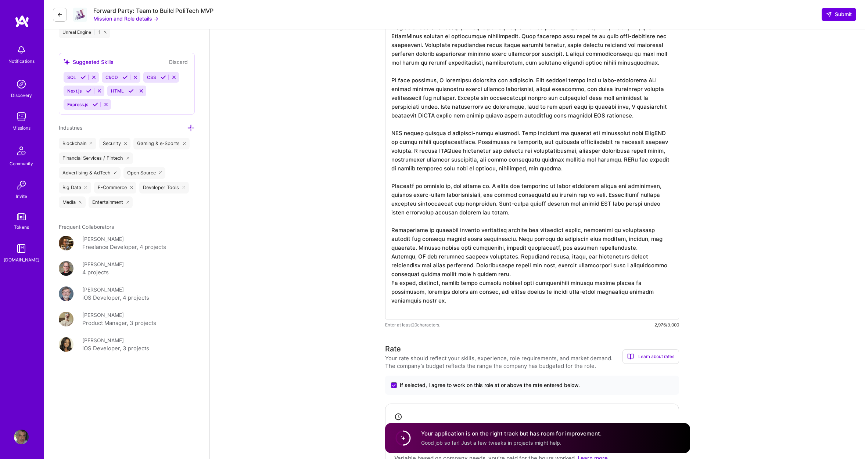
scroll to position [686, 0]
click at [611, 249] on textarea at bounding box center [532, 141] width 294 height 356
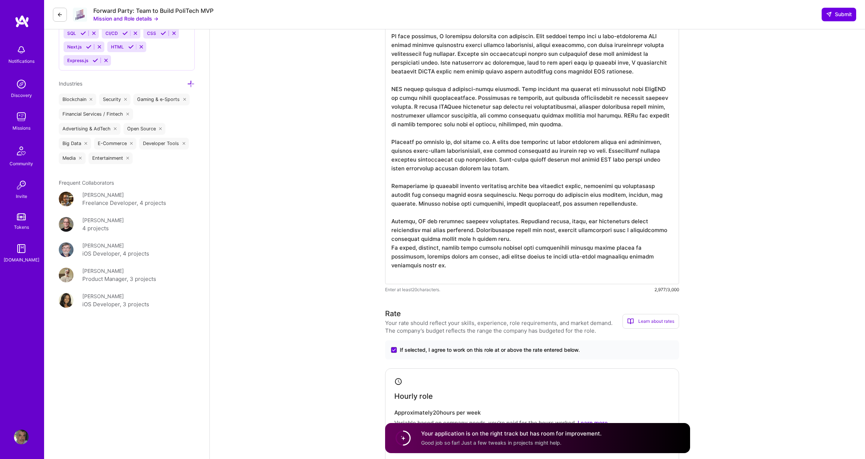
scroll to position [730, 0]
click at [487, 238] on textarea at bounding box center [532, 100] width 294 height 364
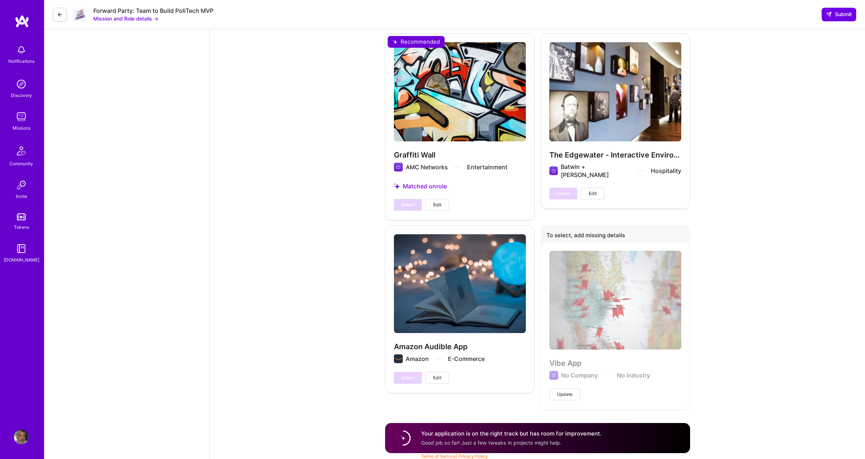
scroll to position [2781, 0]
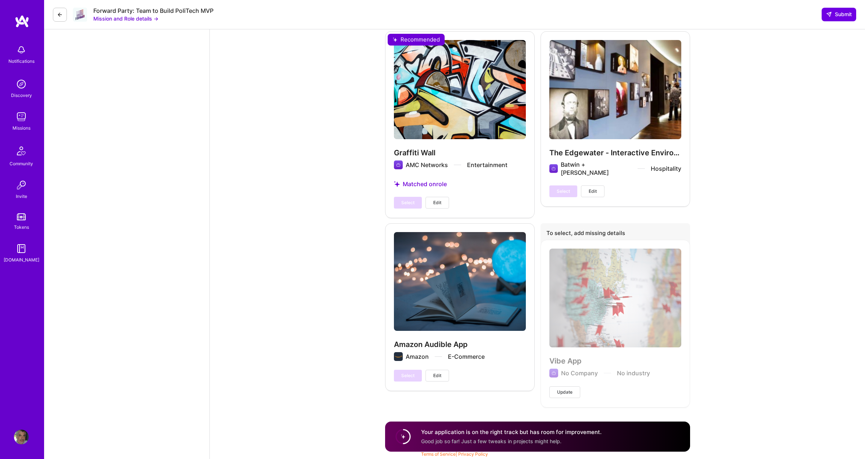
type textarea "My approach begins with a principle of intentional simplicity. The goal is to d…"
click at [457, 441] on span "Good job so far! Just a few tweaks in projects might help." at bounding box center [491, 441] width 140 height 6
click at [406, 439] on circle at bounding box center [403, 437] width 14 height 14
drag, startPoint x: 551, startPoint y: 429, endPoint x: 581, endPoint y: 423, distance: 30.2
click at [566, 425] on div "Your application is on the right track but has room for improvement. Good job s…" at bounding box center [537, 437] width 305 height 30
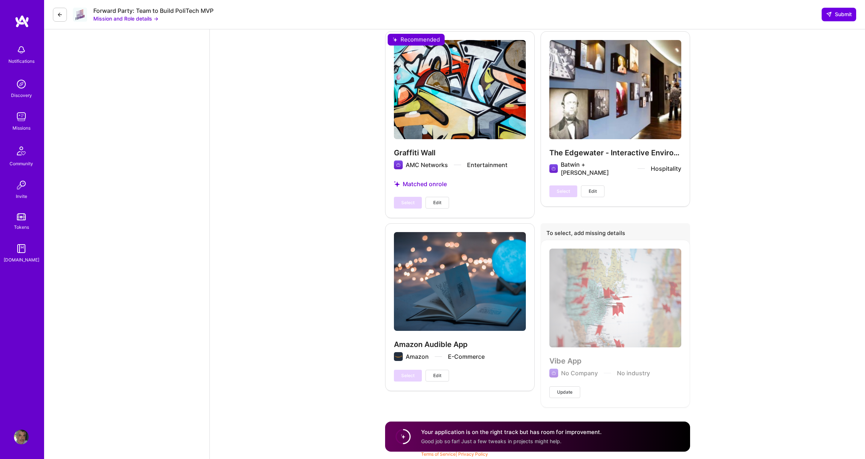
click at [593, 423] on div "Your application is on the right track but has room for improvement. Good job s…" at bounding box center [537, 437] width 305 height 30
click at [832, 16] on span "Submit" at bounding box center [839, 14] width 26 height 7
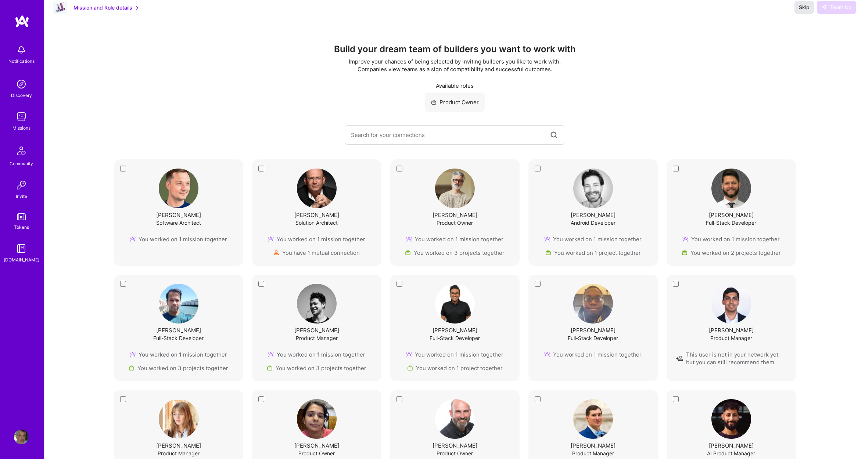
click at [800, 11] on span "Skip" at bounding box center [803, 7] width 11 height 7
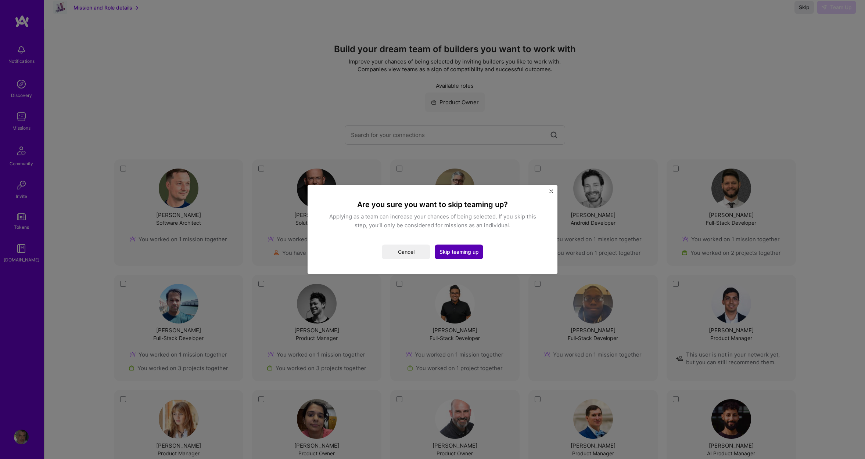
click at [472, 248] on button "Skip teaming up" at bounding box center [458, 252] width 48 height 15
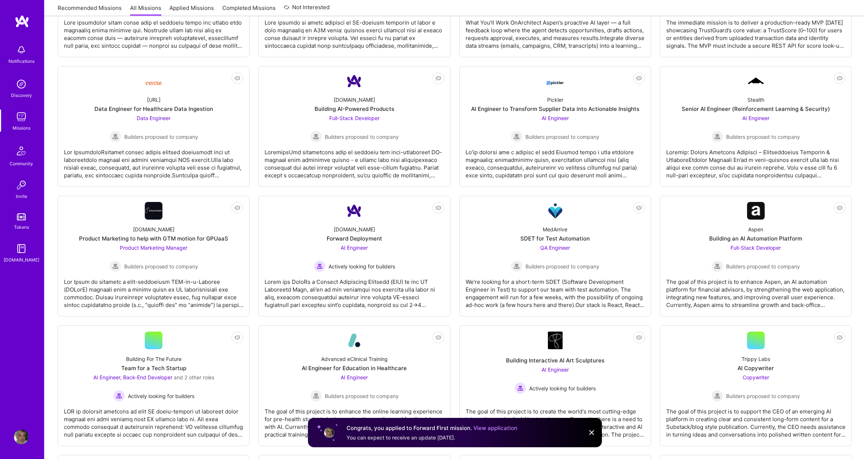
scroll to position [472, 0]
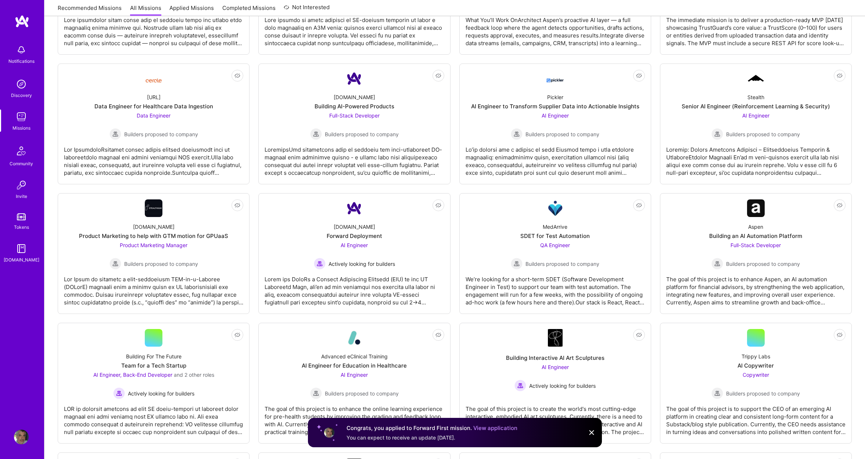
click at [589, 433] on img at bounding box center [591, 432] width 9 height 9
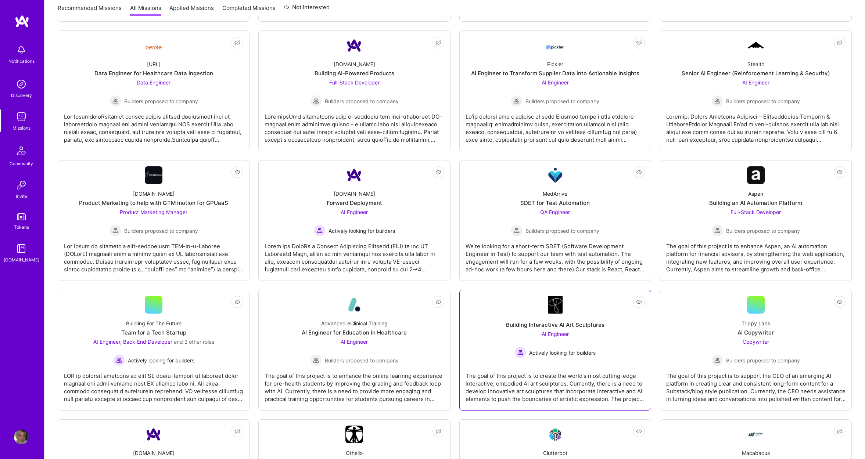
scroll to position [505, 0]
click at [624, 341] on div "Building Interactive AI Art Sculptures AI Engineer Actively looking for builders" at bounding box center [554, 335] width 179 height 45
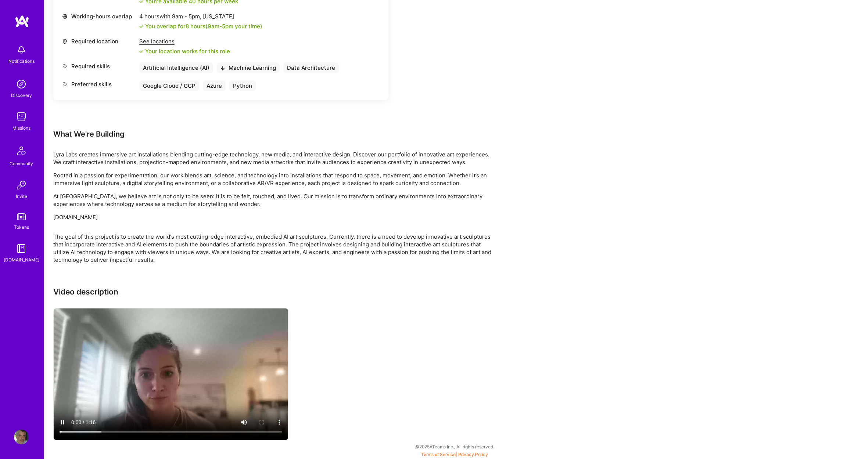
scroll to position [329, 0]
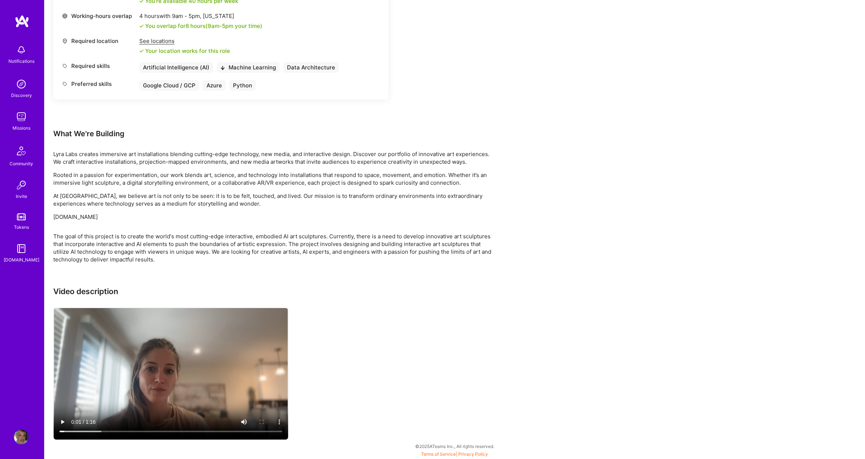
click at [746, 21] on div "Earn tokens for inviting a new [PERSON_NAME] to this mission Do you know the pe…" at bounding box center [454, 114] width 820 height 689
click at [27, 14] on div "Notifications Discovery Missions Community Invite Tokens [DOMAIN_NAME] Profile" at bounding box center [22, 229] width 44 height 459
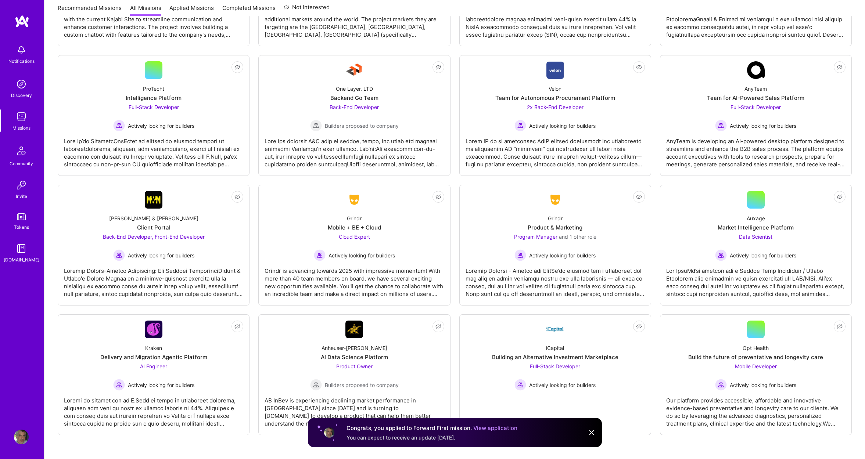
scroll to position [1426, 0]
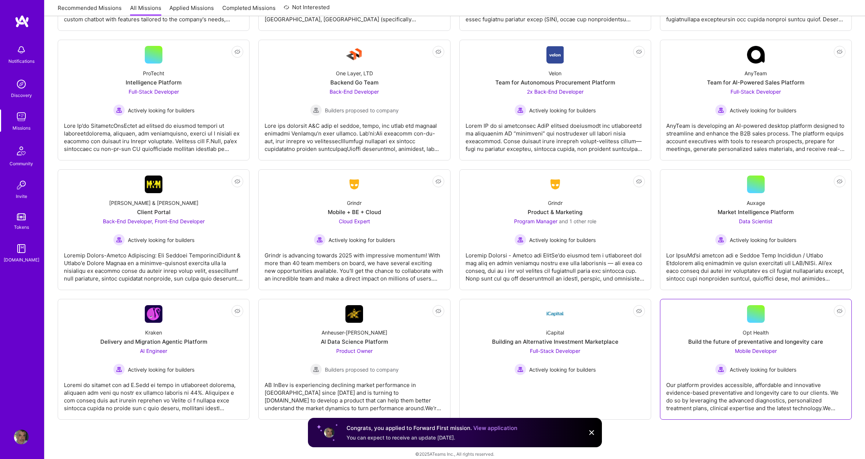
click at [726, 323] on div "Opt Health Build the future of preventative and longevity care Mobile Developer…" at bounding box center [755, 349] width 179 height 53
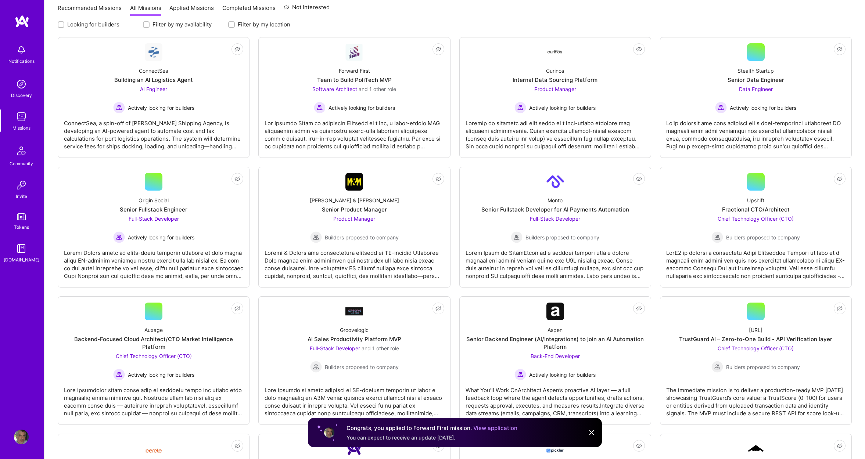
scroll to position [102, 0]
click at [699, 205] on div "Upshift Fractional CTO/Architect Chief Technology Officer (CTO) Builders propos…" at bounding box center [755, 216] width 179 height 53
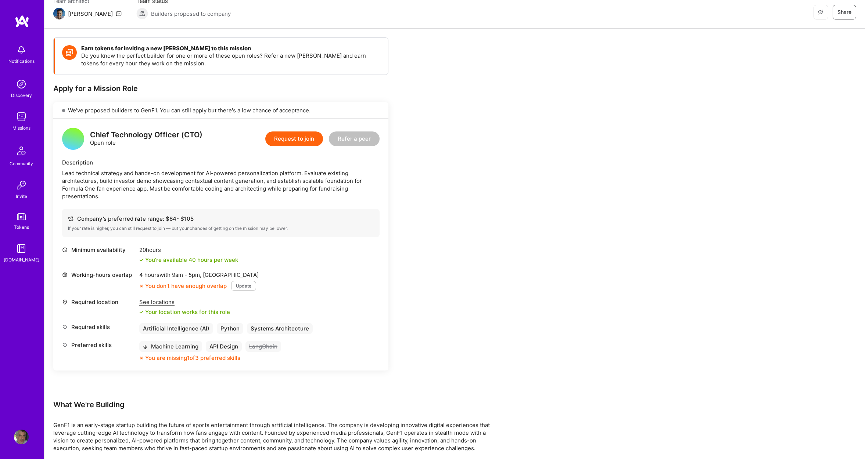
scroll to position [70, 0]
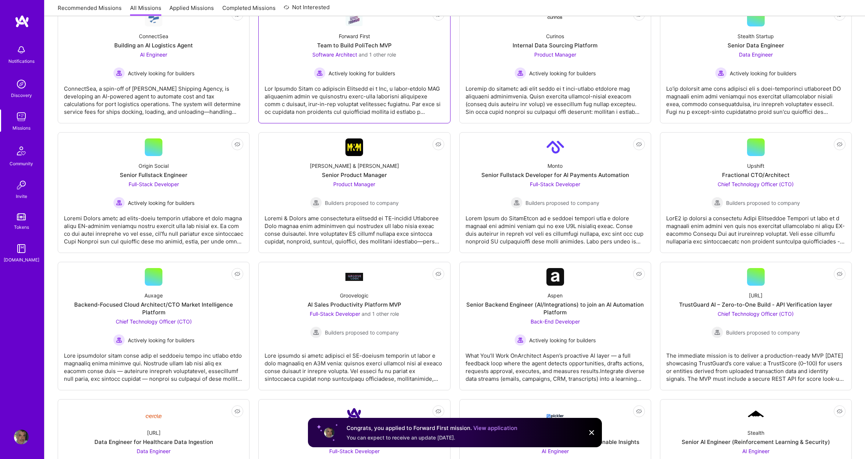
scroll to position [137, 0]
